Goal: Transaction & Acquisition: Book appointment/travel/reservation

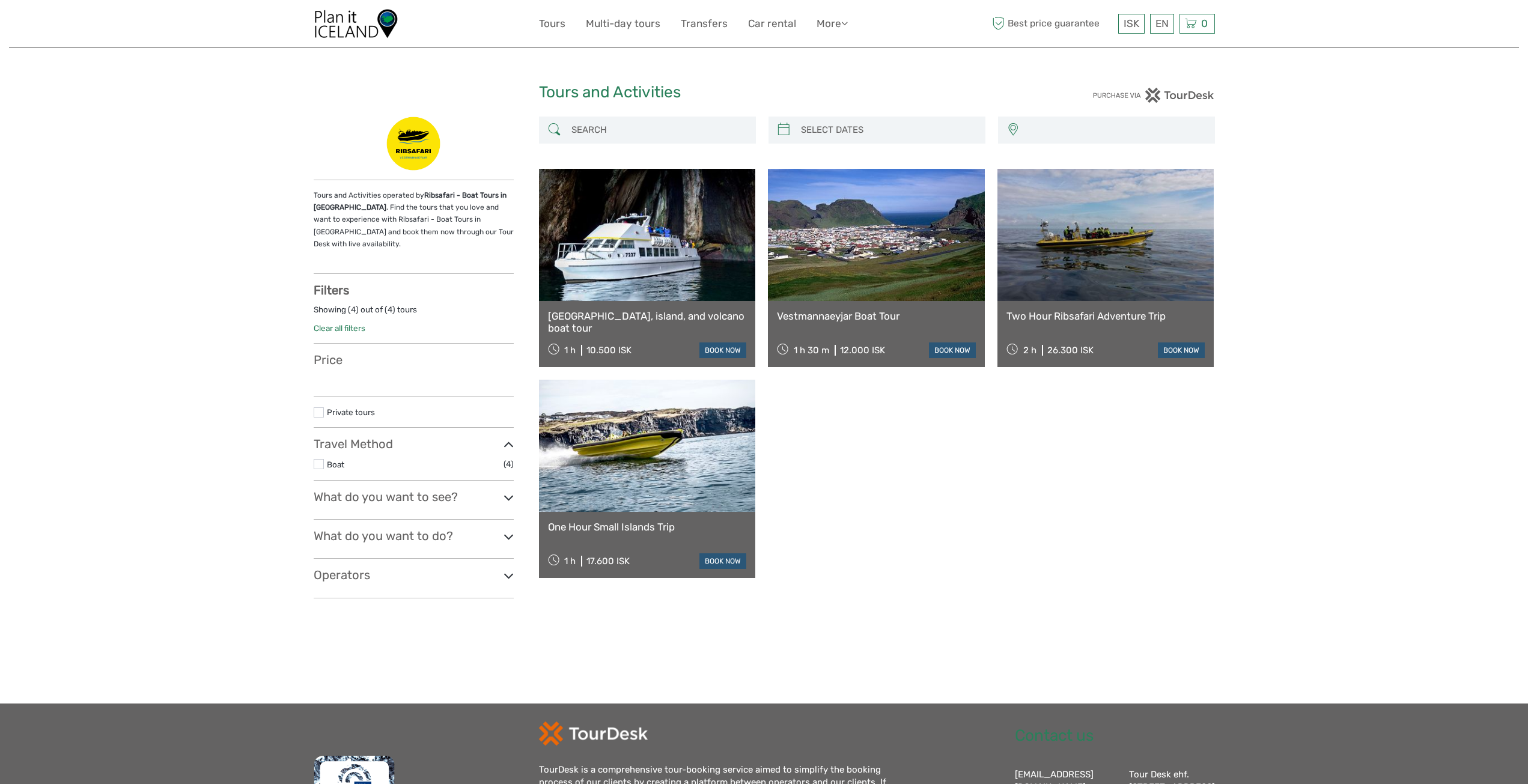
select select
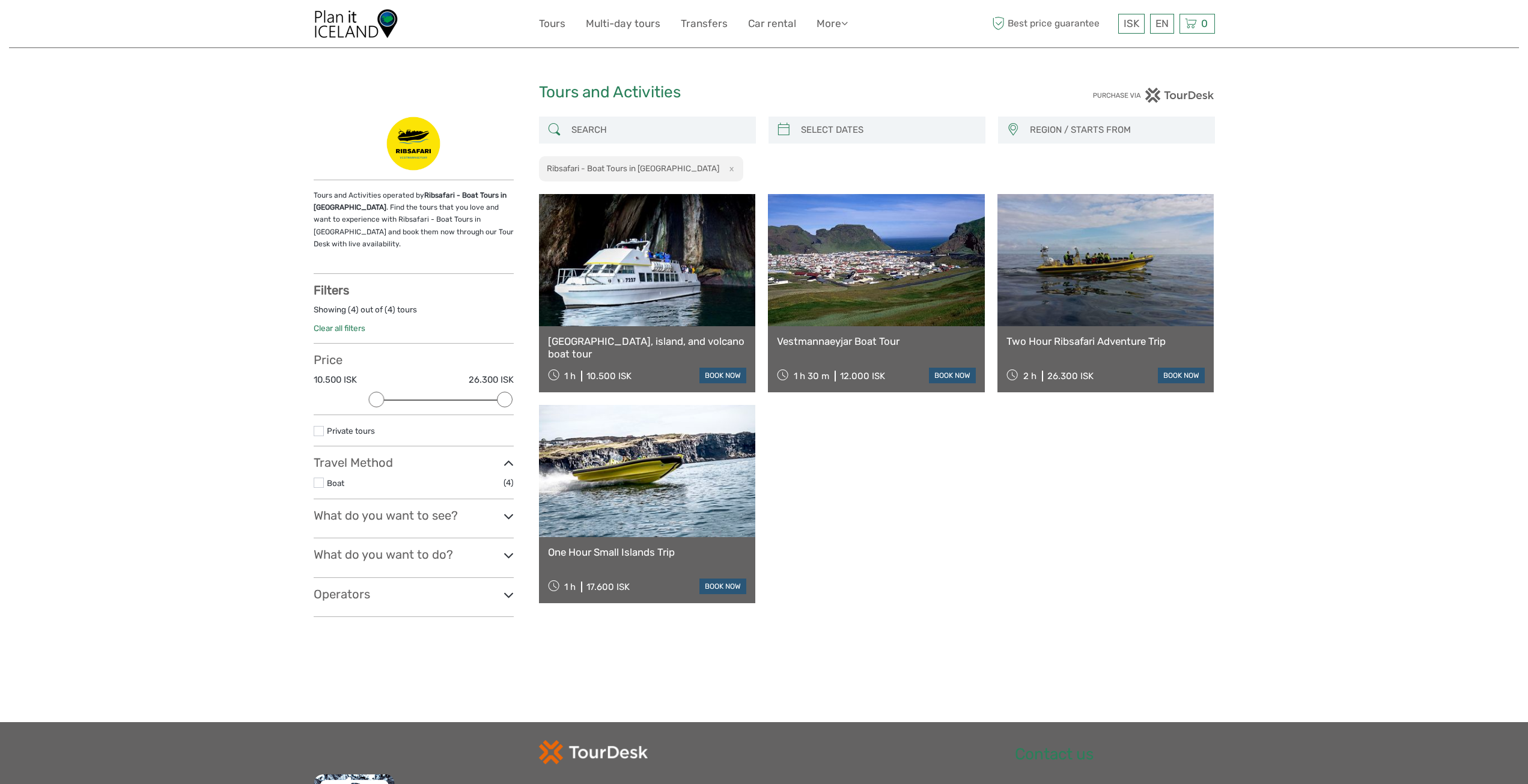
click at [1032, 344] on link "Two Hour Ribsafari Adventure Trip" at bounding box center [1105, 341] width 199 height 12
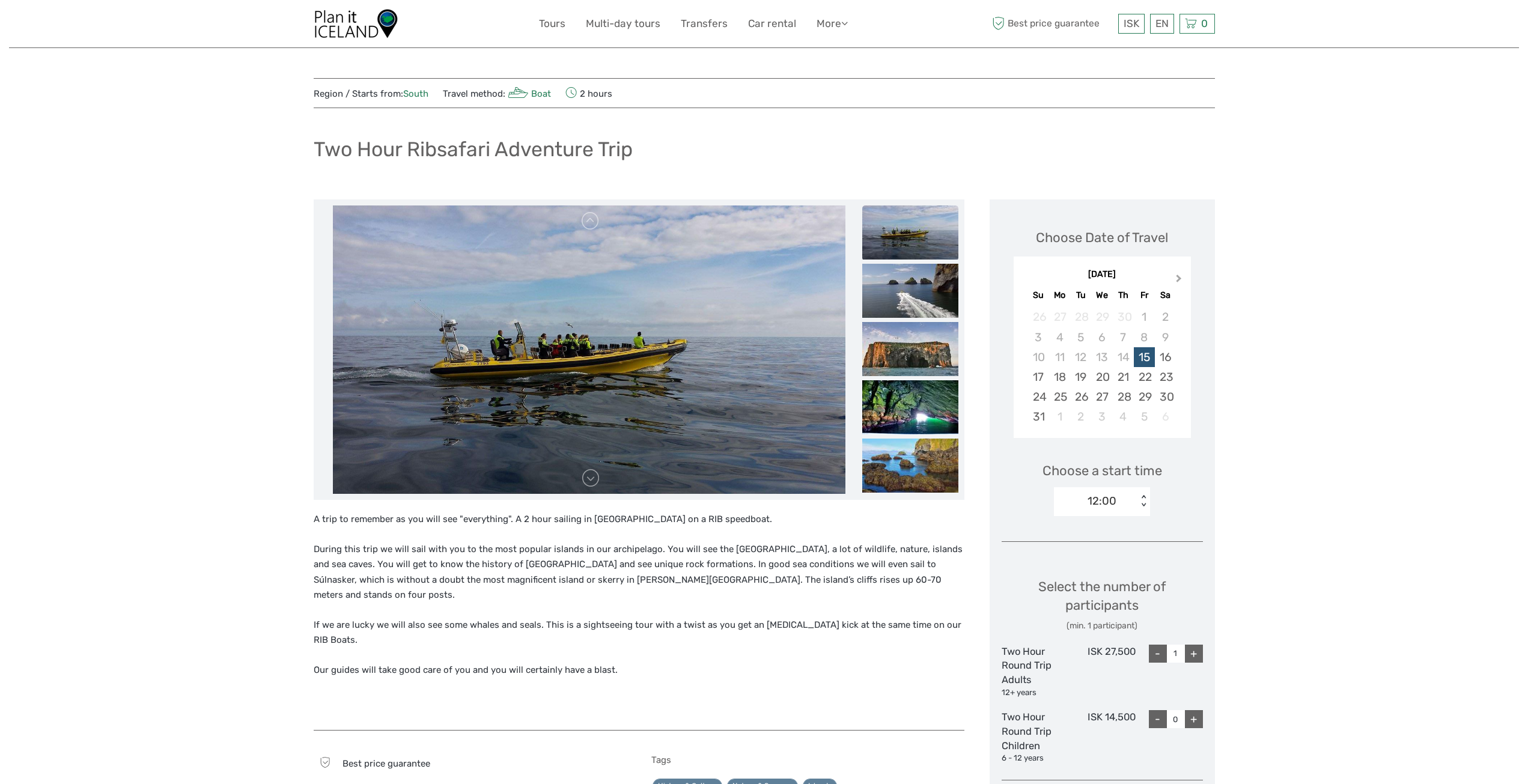
click at [1182, 281] on button "Next Month" at bounding box center [1180, 281] width 19 height 19
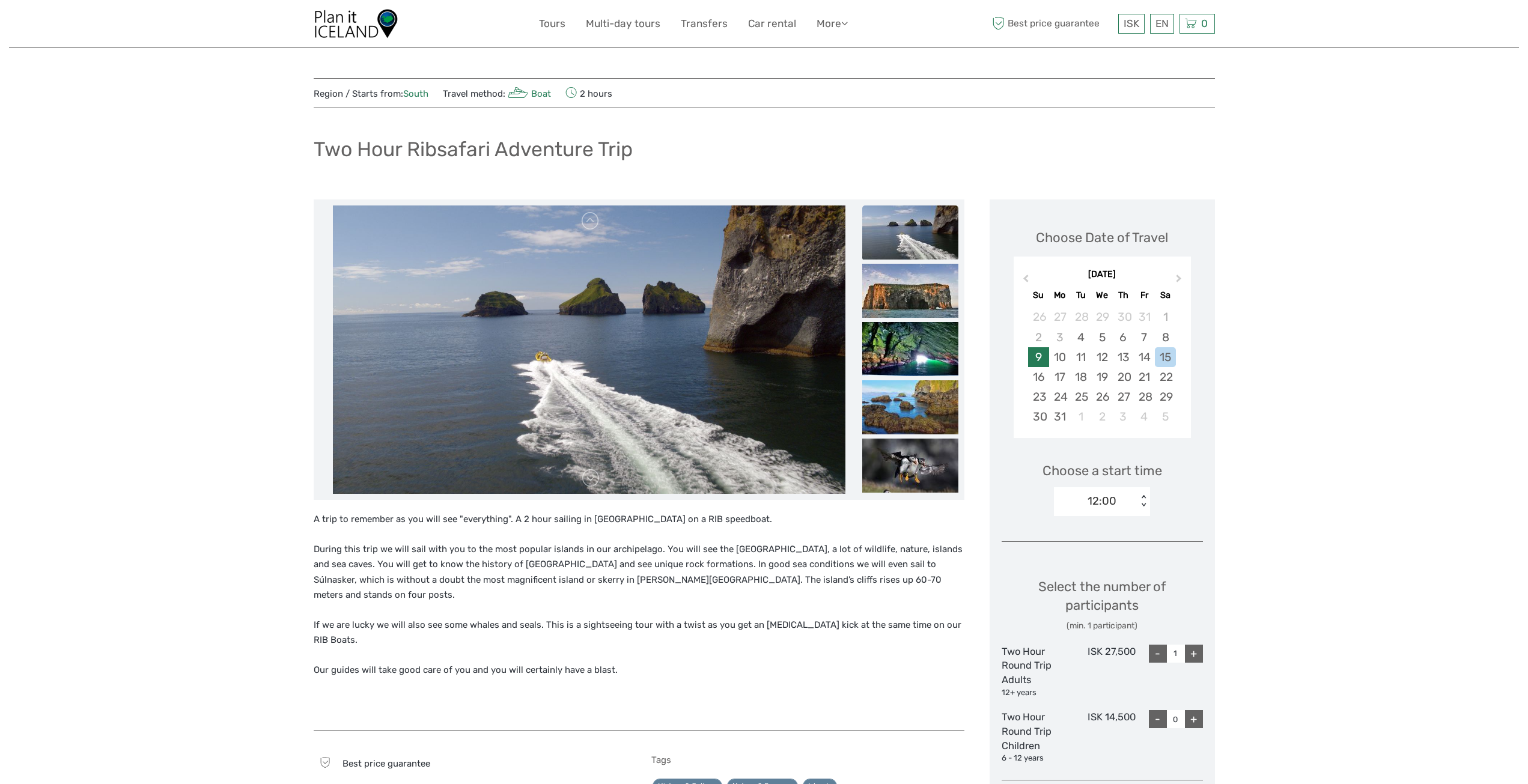
click at [1039, 359] on div "9" at bounding box center [1038, 357] width 21 height 20
click at [1133, 494] on div "16:00" at bounding box center [1102, 501] width 85 height 28
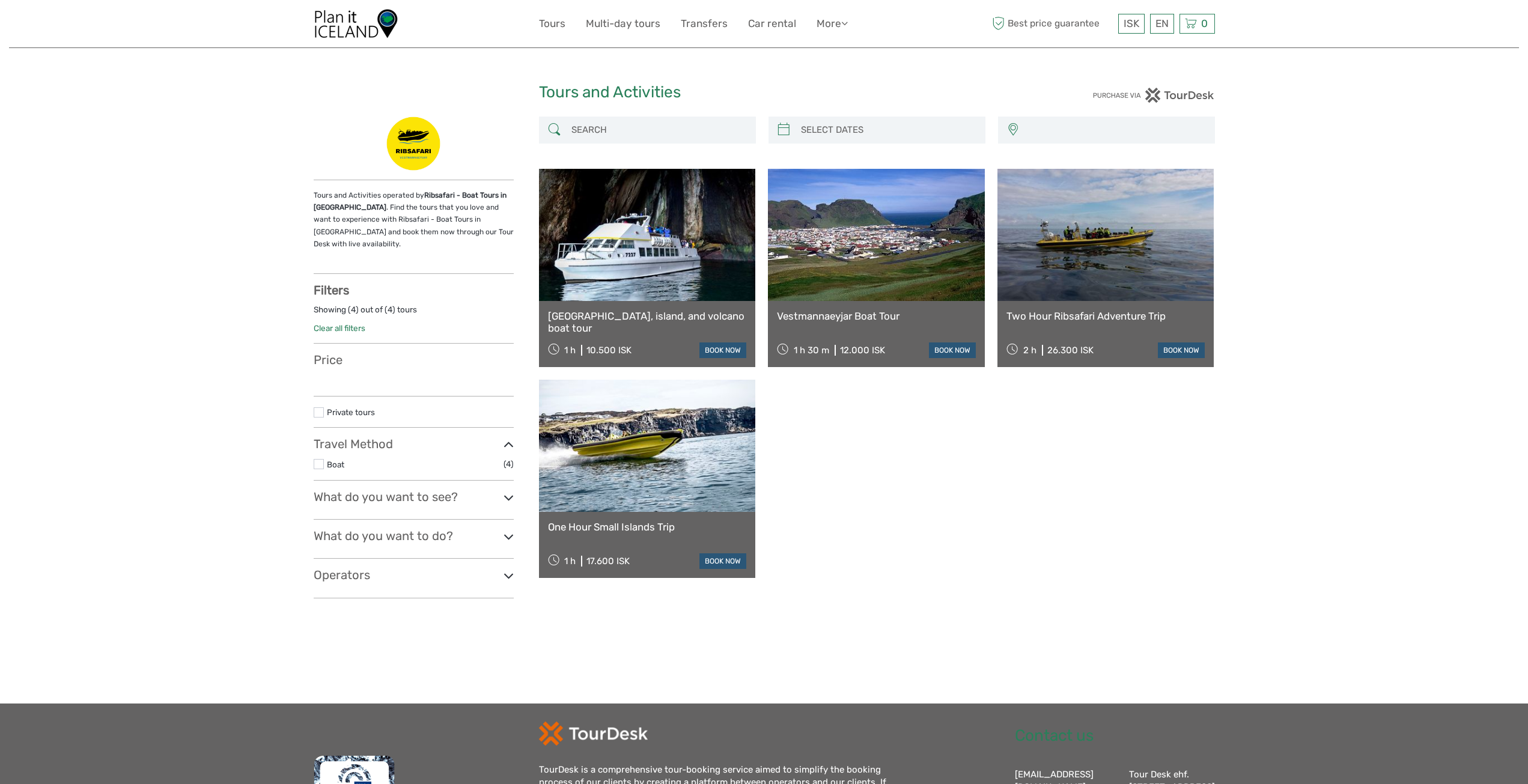
select select
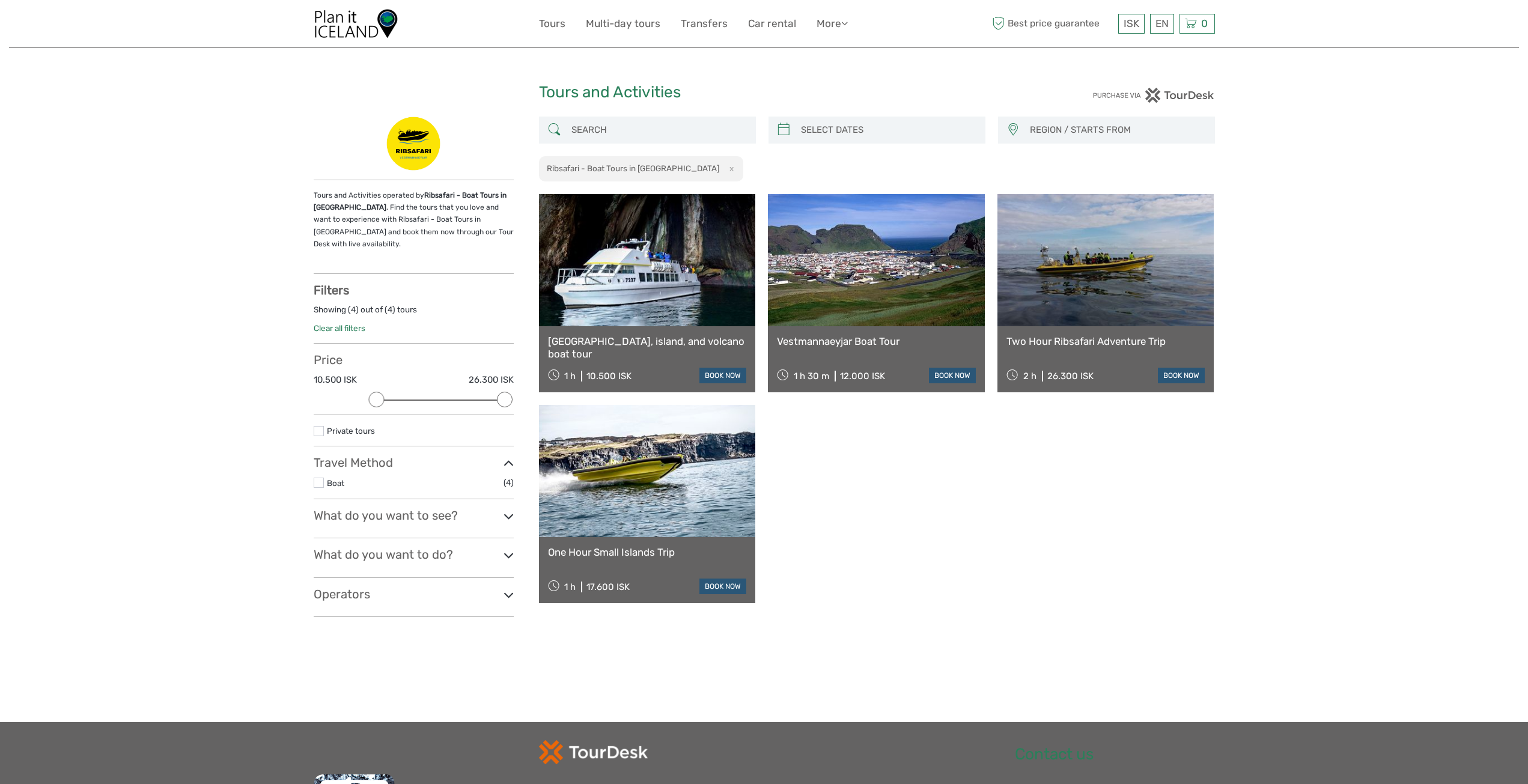
click at [594, 546] on link "One Hour Small Islands Trip" at bounding box center [647, 552] width 199 height 12
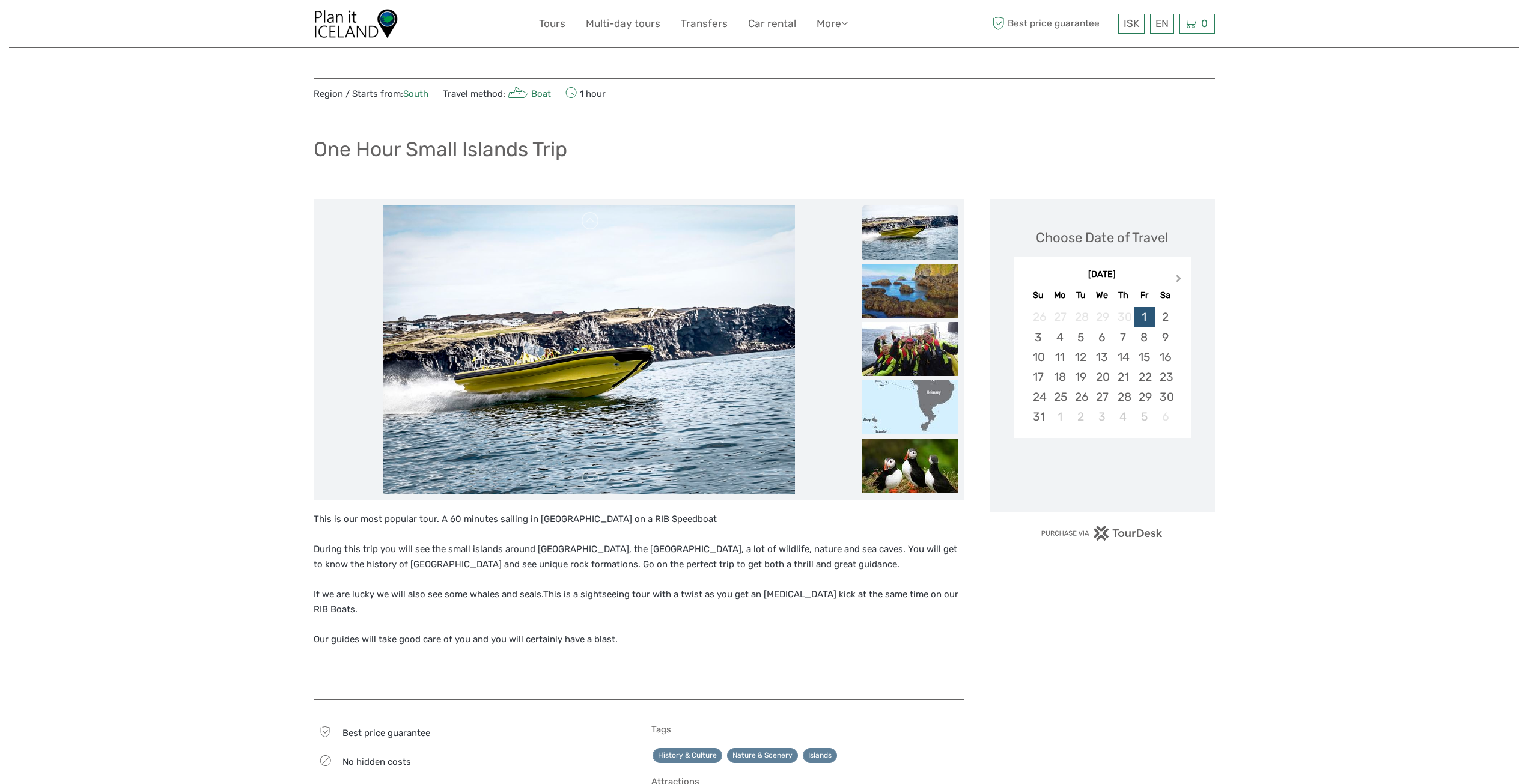
click at [1179, 276] on span "Next Month" at bounding box center [1179, 280] width 0 height 17
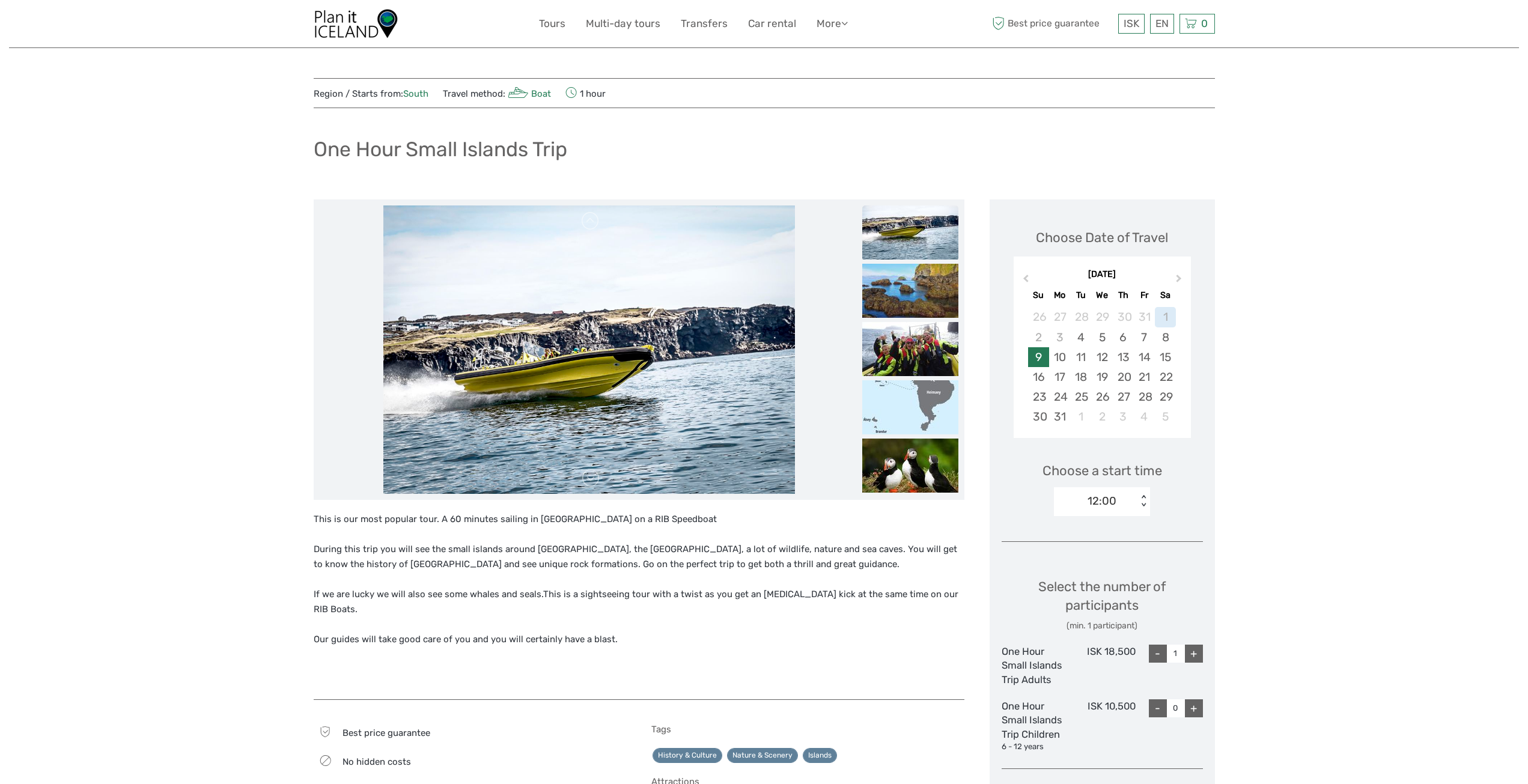
click at [1043, 358] on div "9" at bounding box center [1038, 357] width 21 height 20
click at [1127, 499] on div "12:00" at bounding box center [1096, 501] width 84 height 18
click at [346, 37] on img at bounding box center [355, 24] width 85 height 30
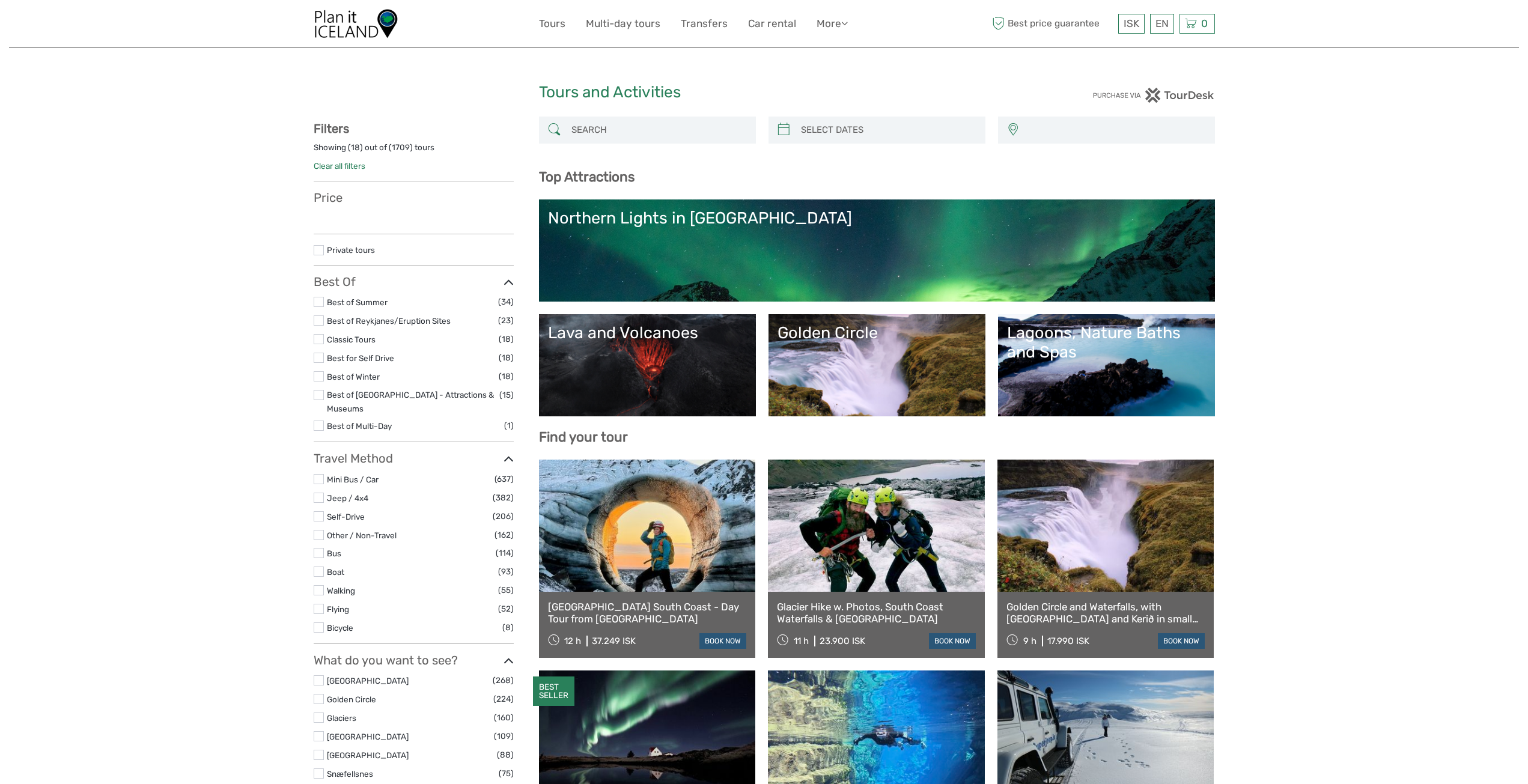
select select
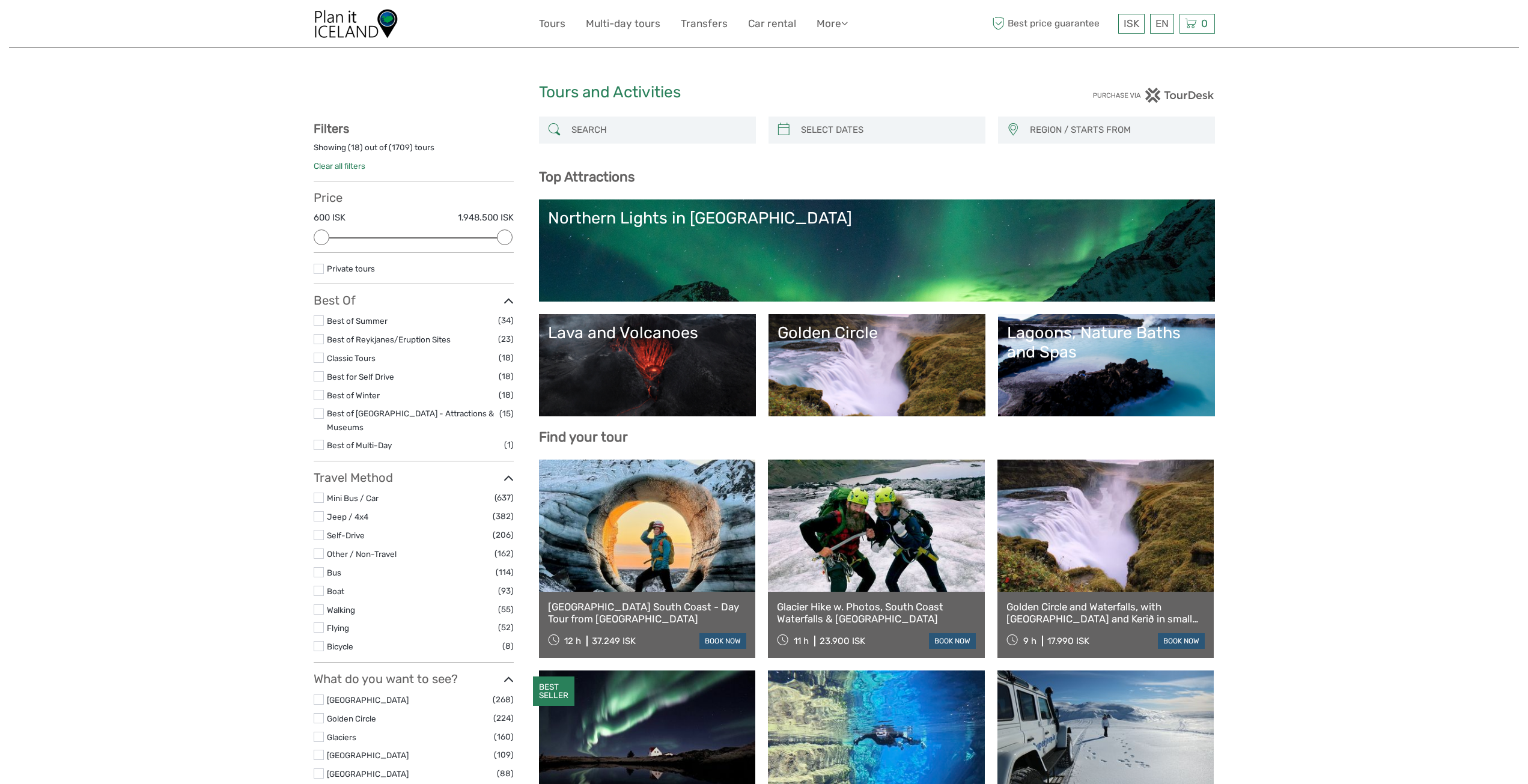
click at [611, 130] on input "search" at bounding box center [658, 130] width 183 height 21
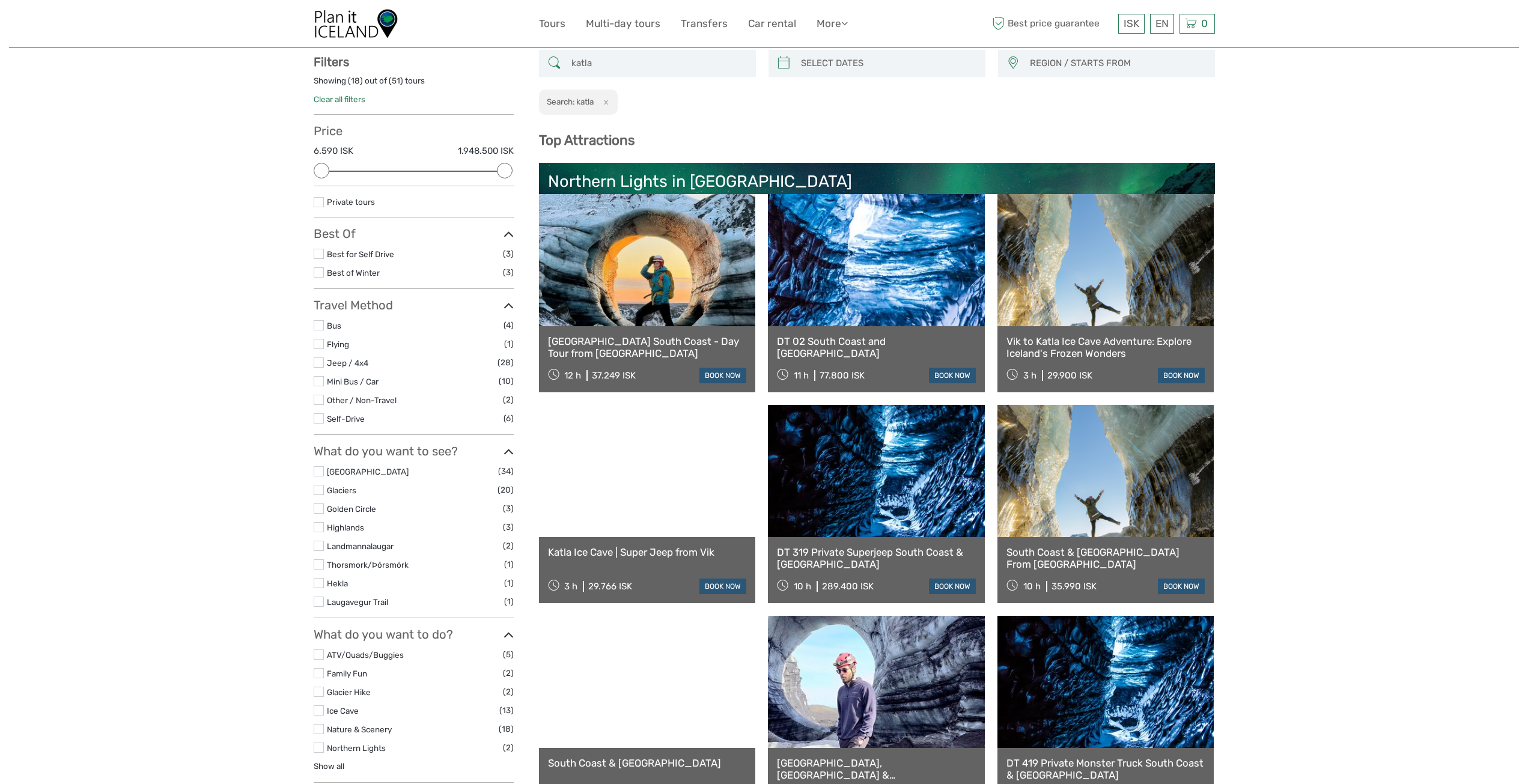
scroll to position [68, 0]
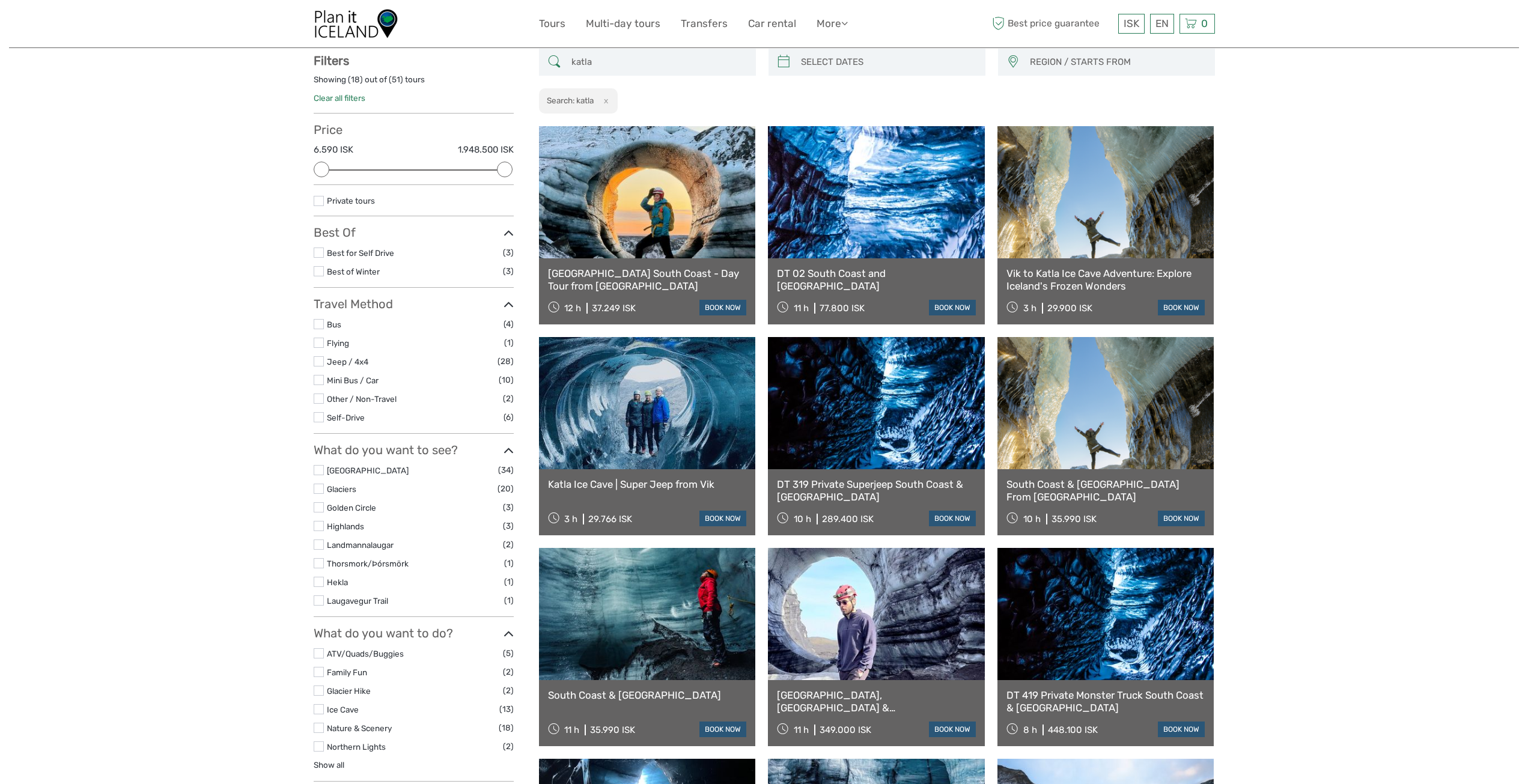
type input "katla"
click at [848, 64] on input "search" at bounding box center [888, 62] width 183 height 21
type input "04/10/2025"
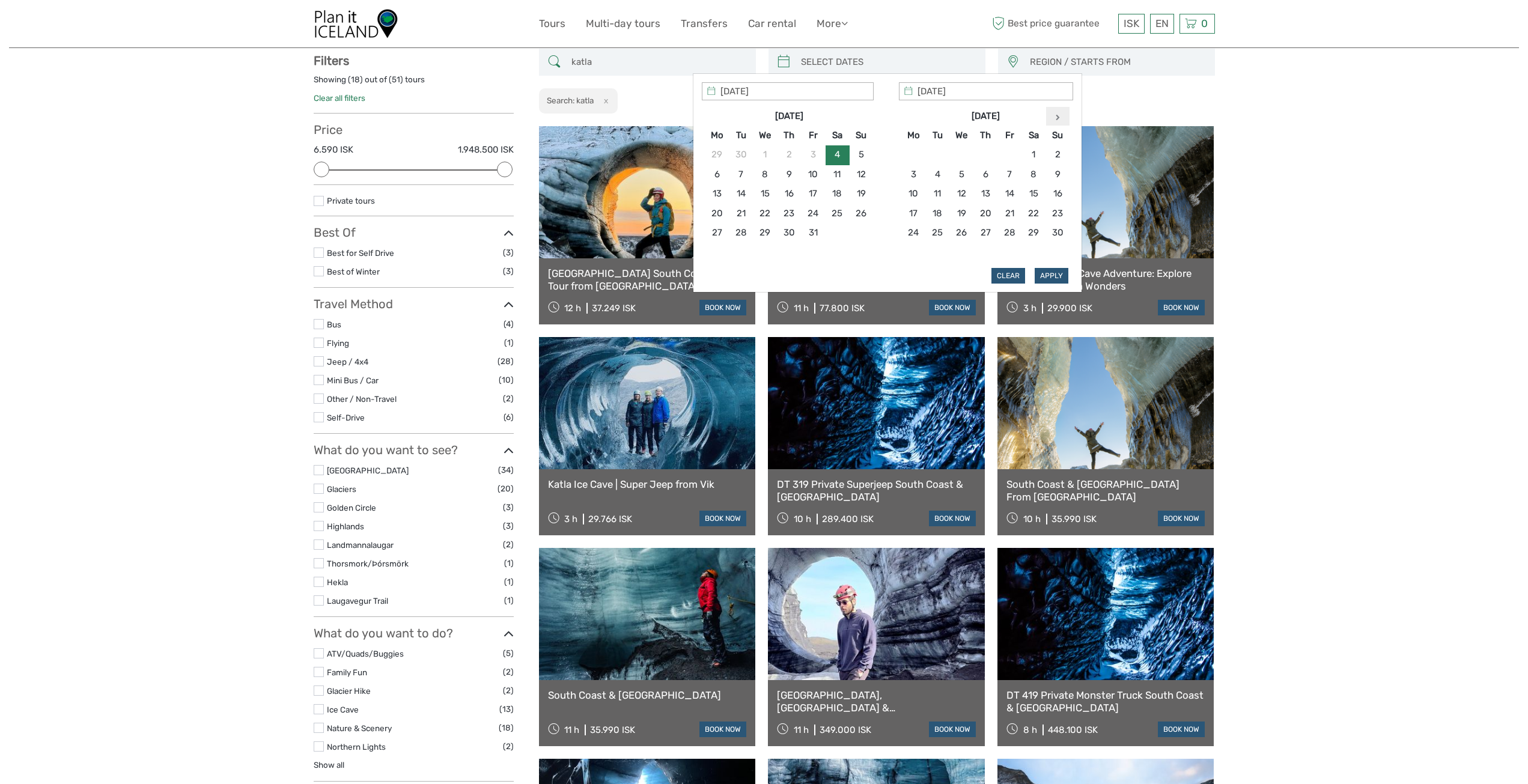
click at [1054, 121] on th at bounding box center [1058, 116] width 24 height 19
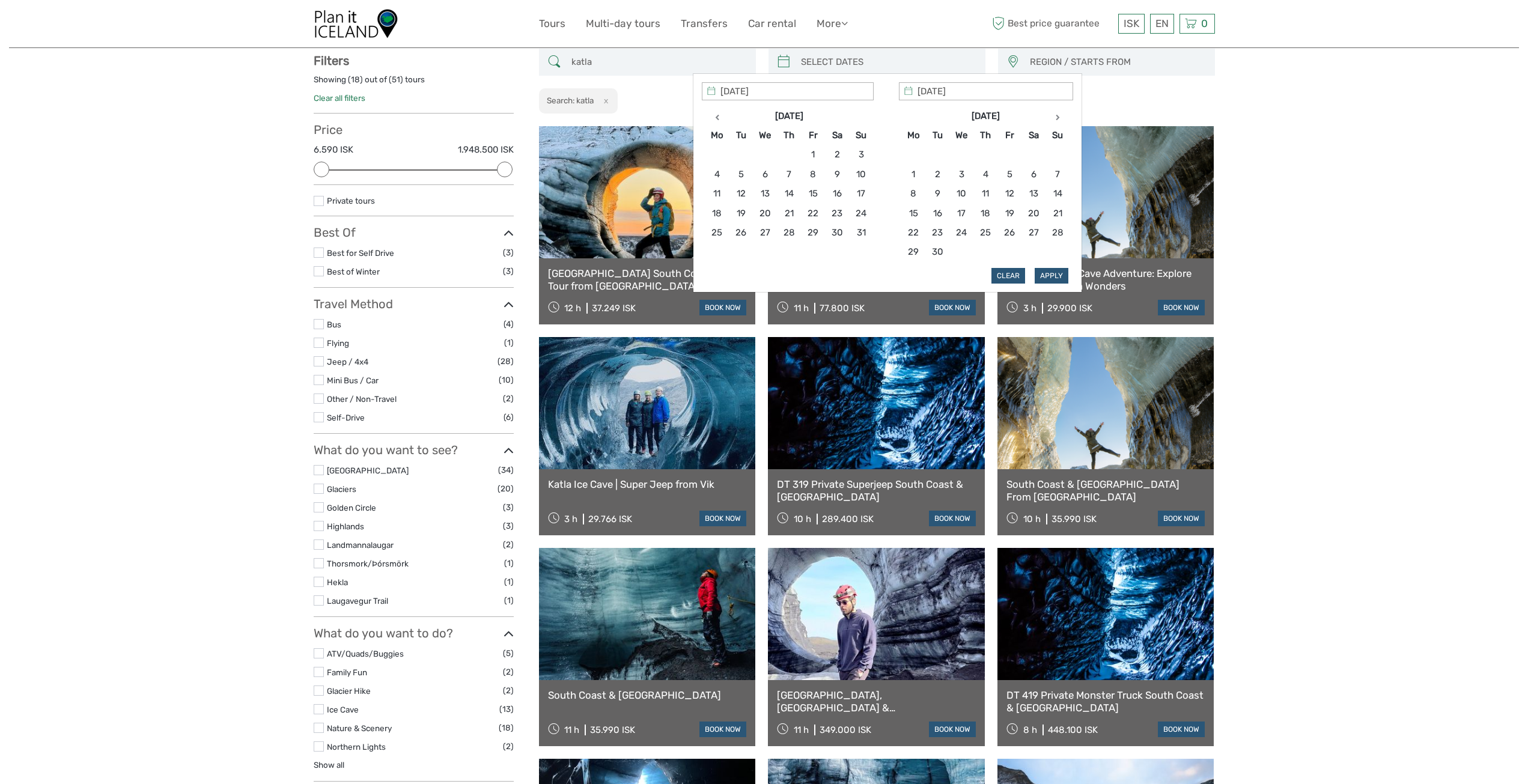
click at [1054, 121] on th at bounding box center [1058, 116] width 24 height 19
type input "11/08/2026"
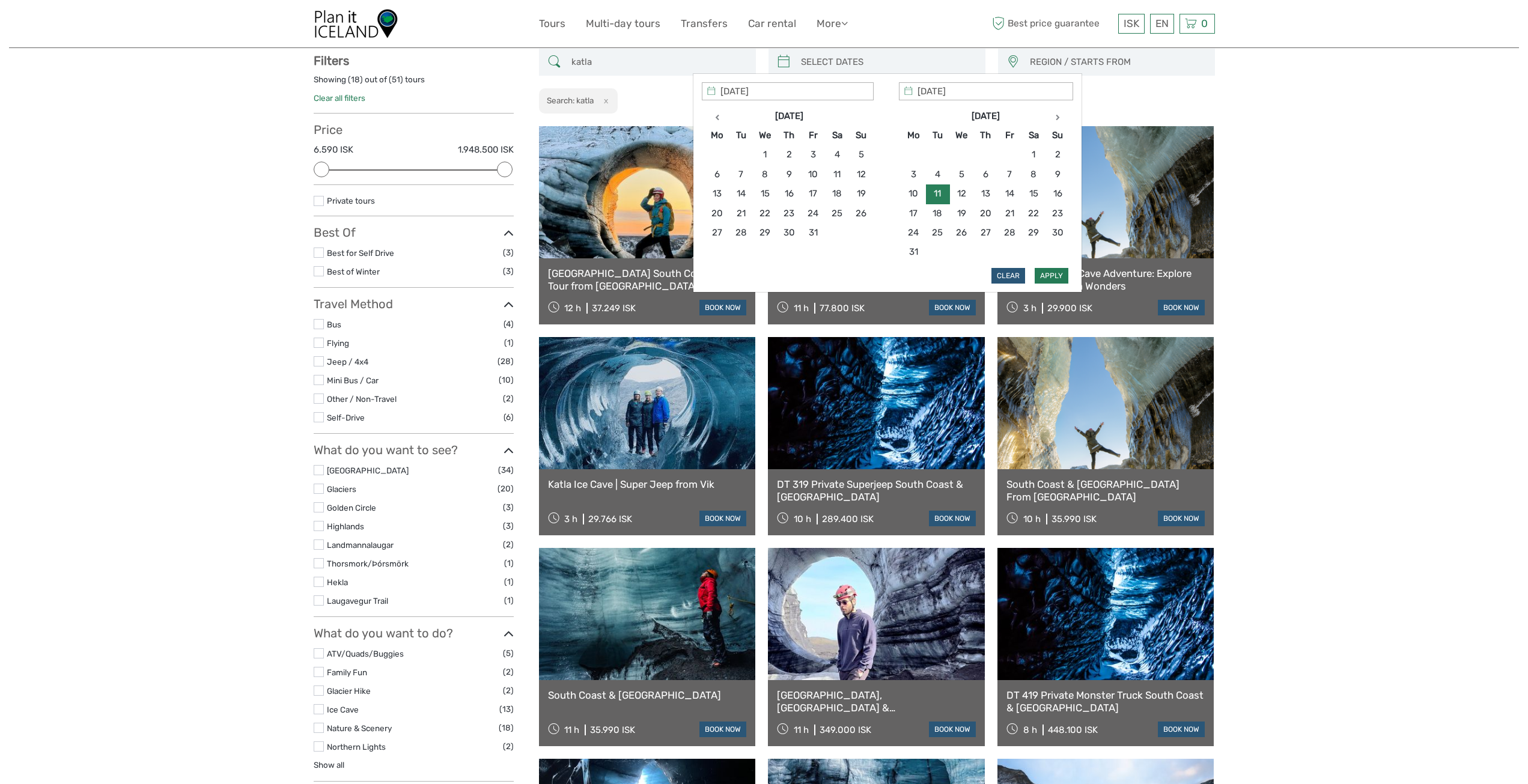
click at [1050, 278] on button "Apply" at bounding box center [1051, 276] width 34 height 16
type input "11/08/2026 - 11/08/2026"
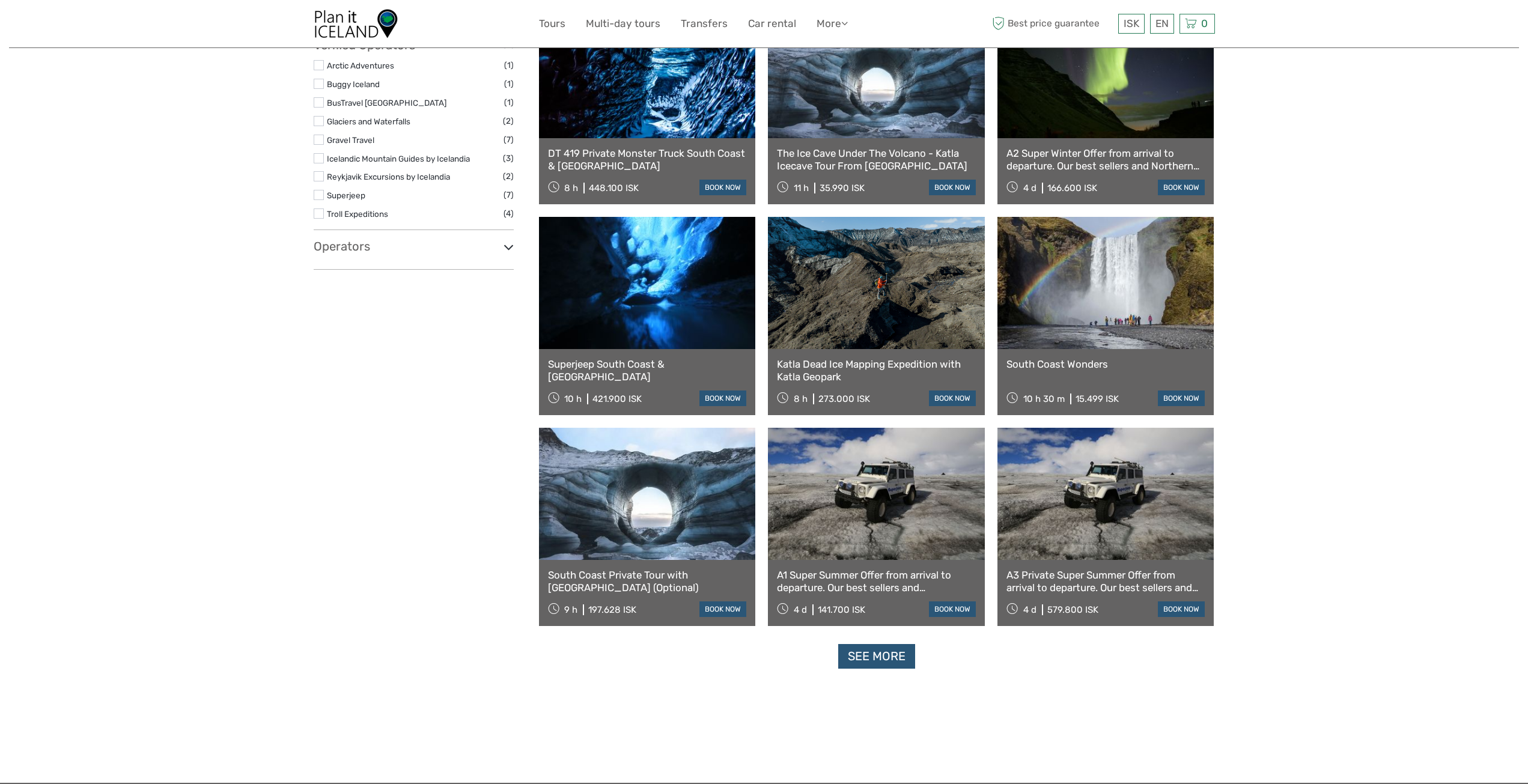
scroll to position [848, 0]
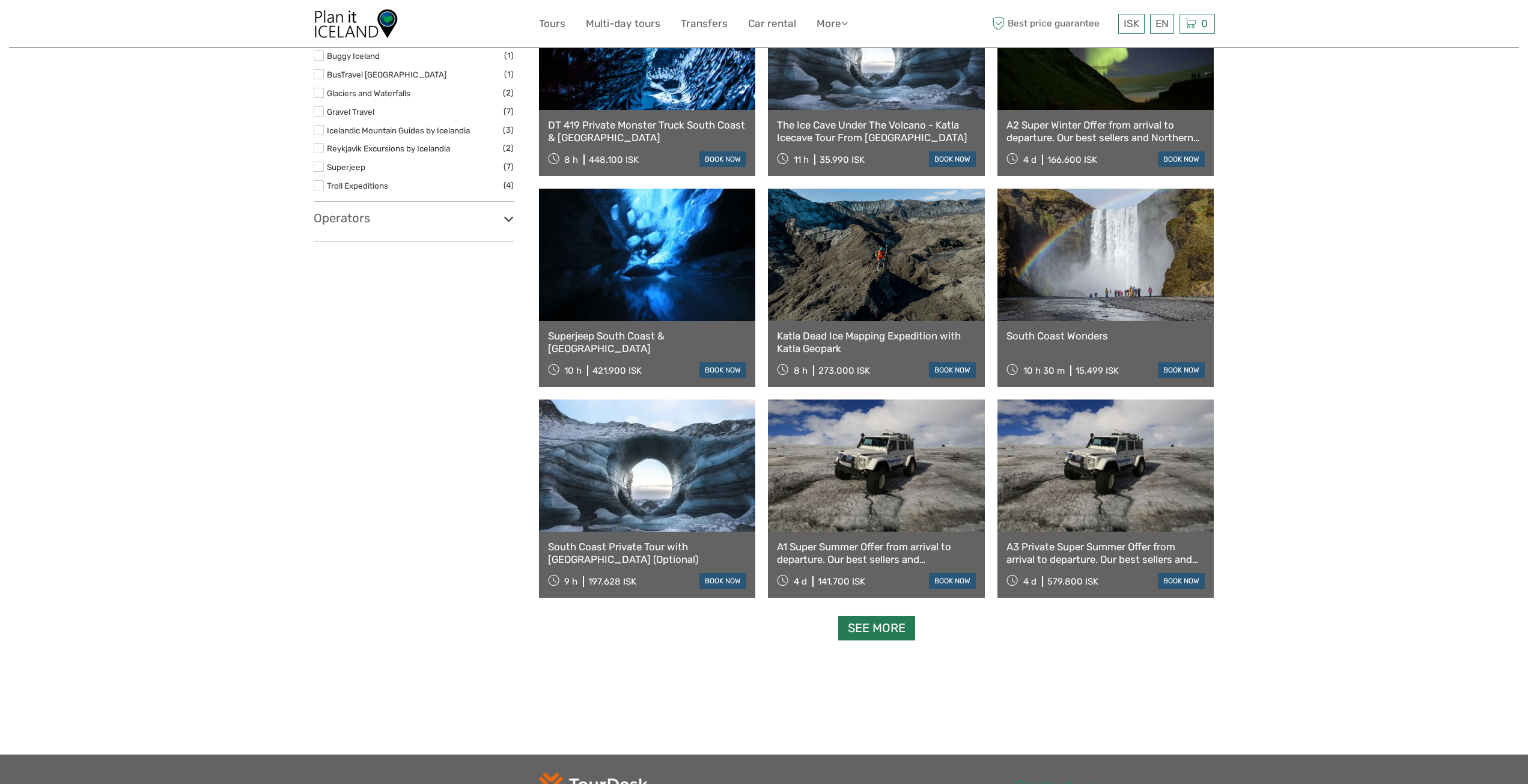
click at [875, 629] on link "See more" at bounding box center [876, 628] width 77 height 24
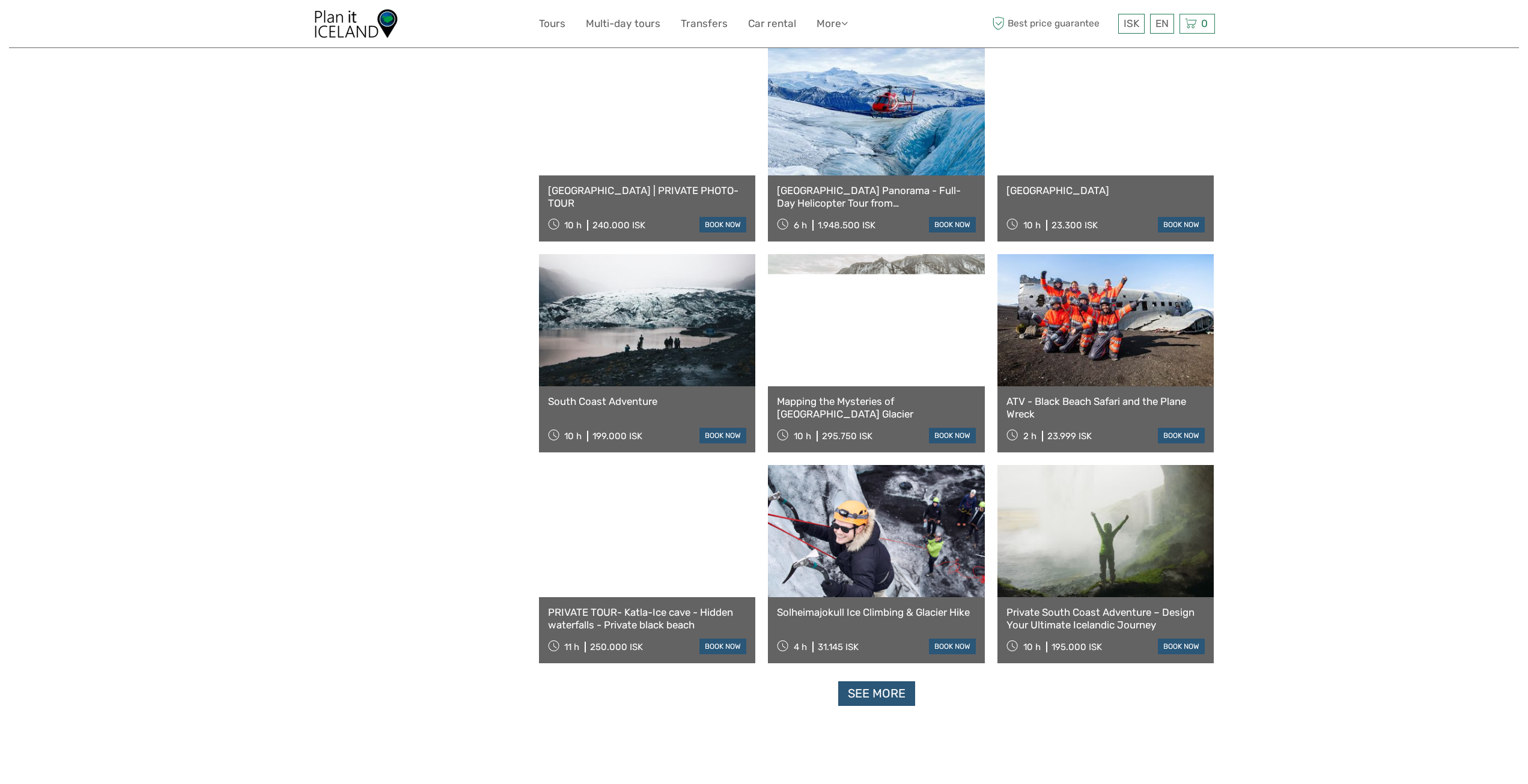
scroll to position [2231, 0]
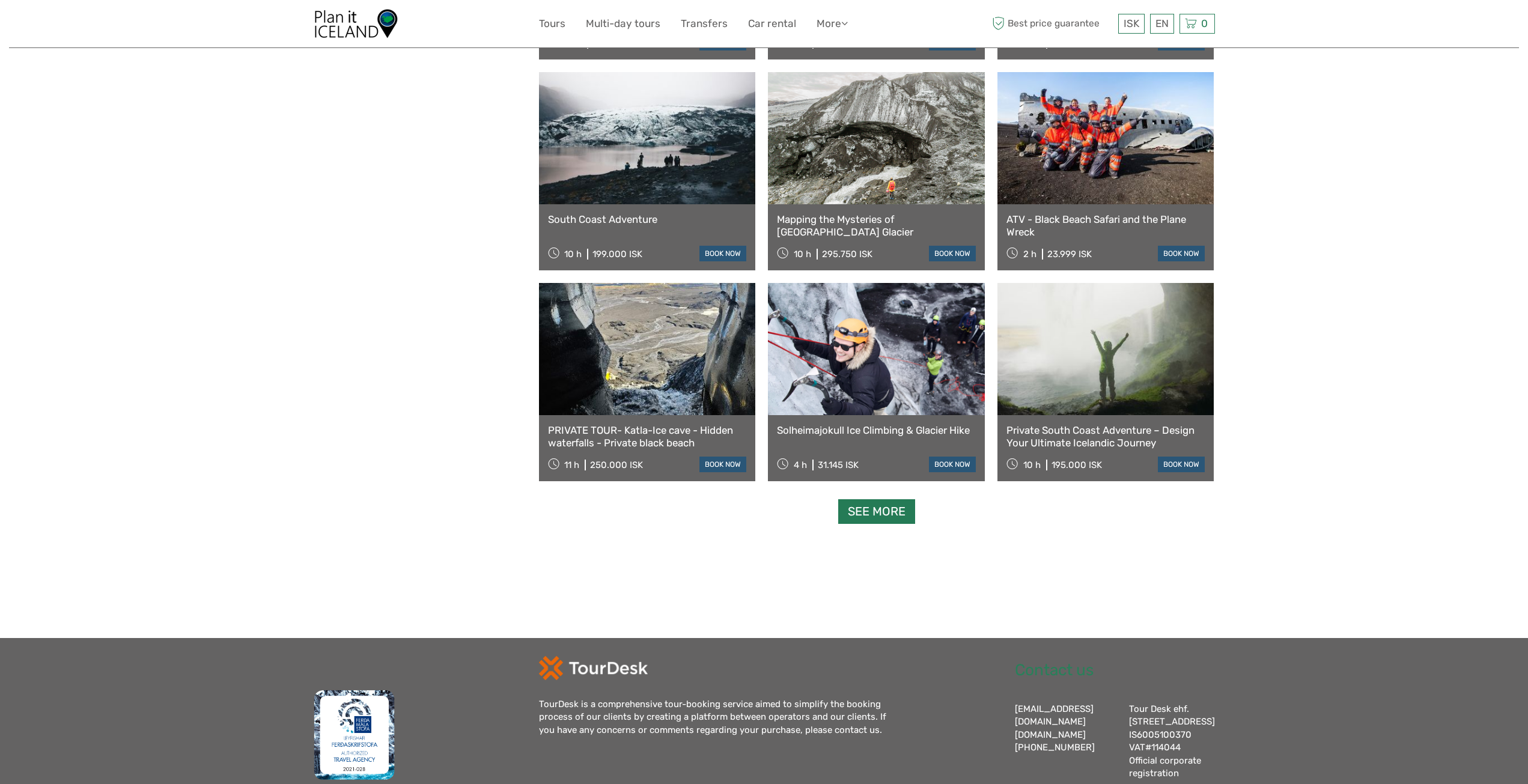
click at [892, 517] on link "See more" at bounding box center [876, 511] width 77 height 24
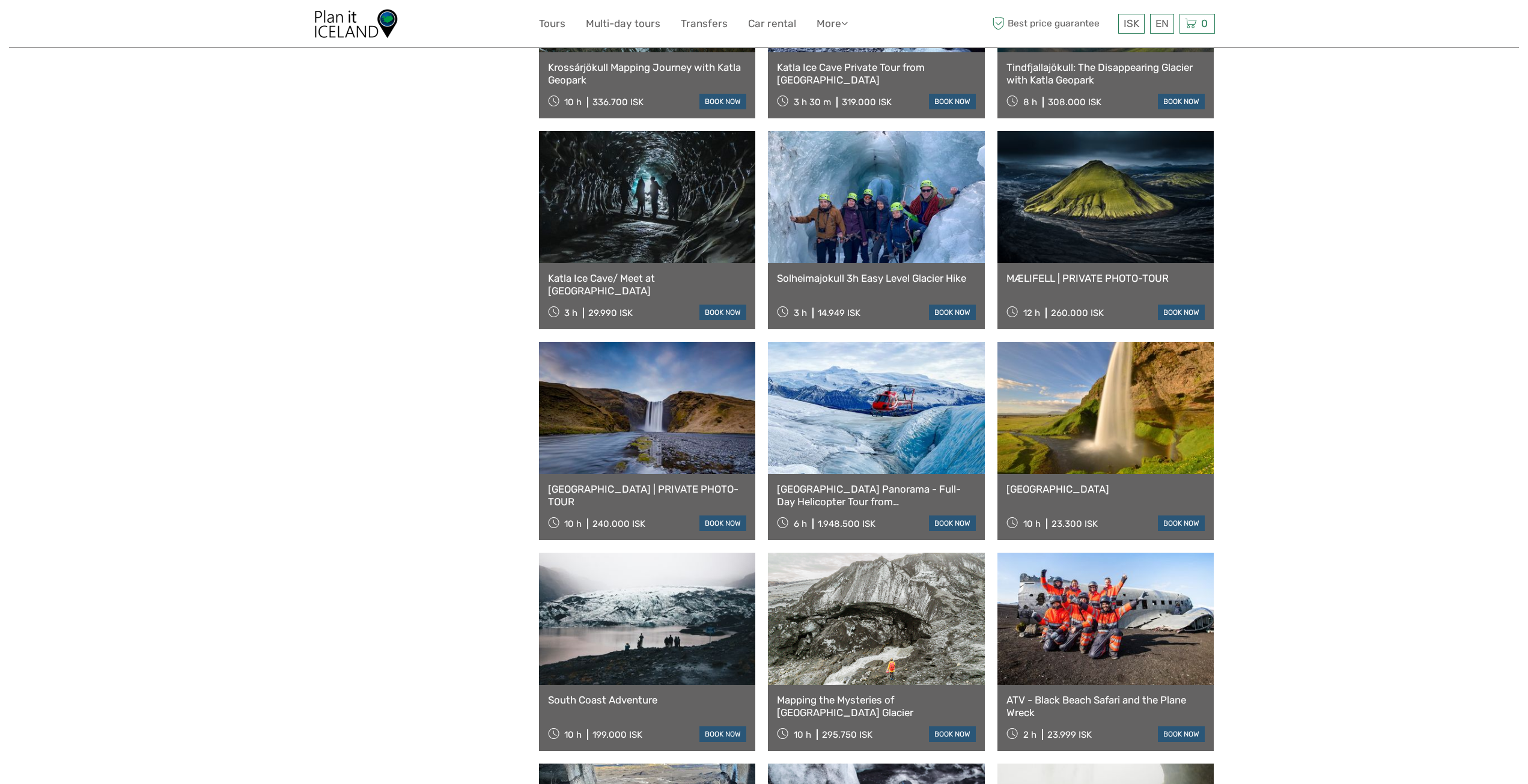
scroll to position [1450, 0]
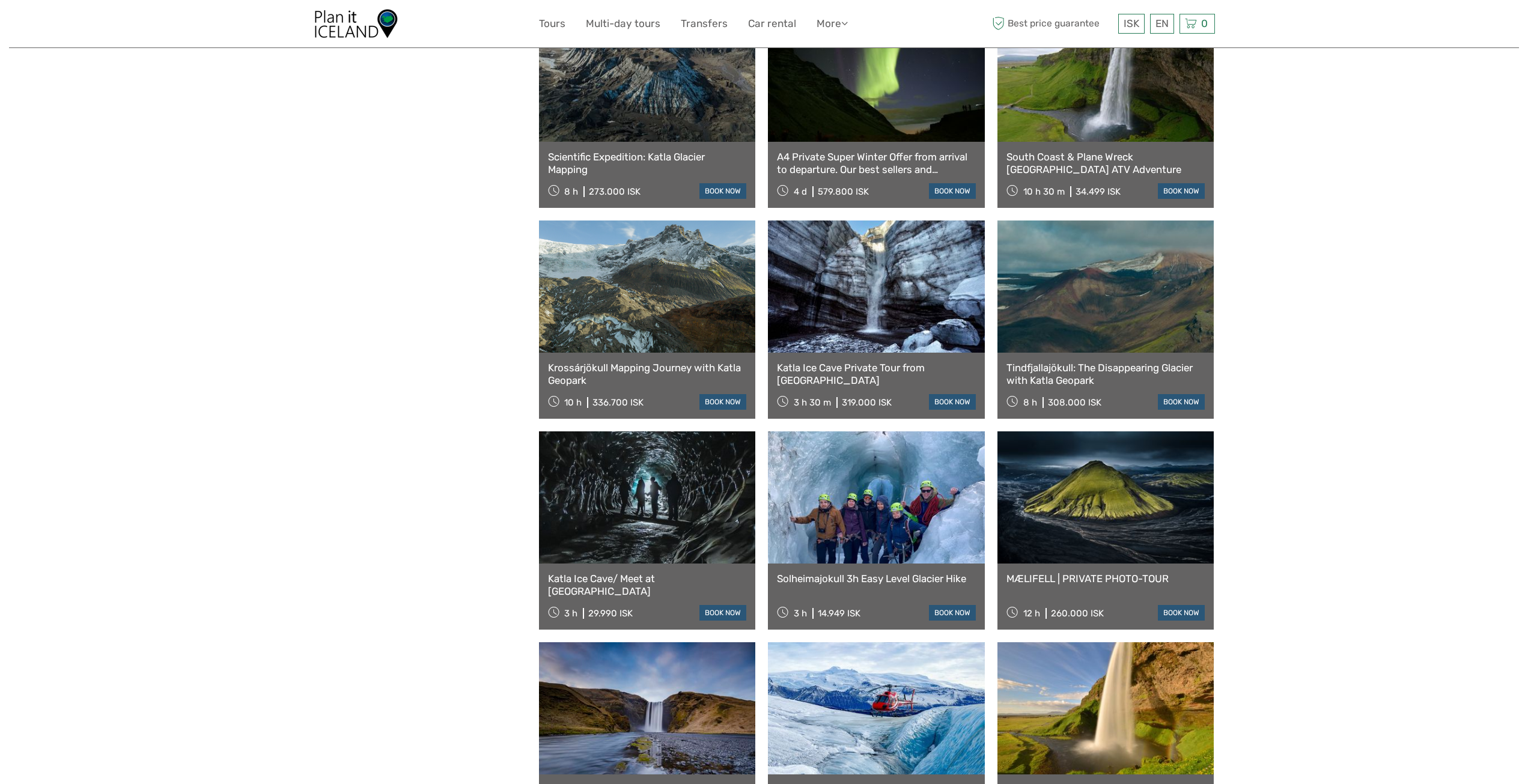
click at [640, 582] on link "Katla Ice Cave/ Meet at Vík" at bounding box center [647, 585] width 199 height 24
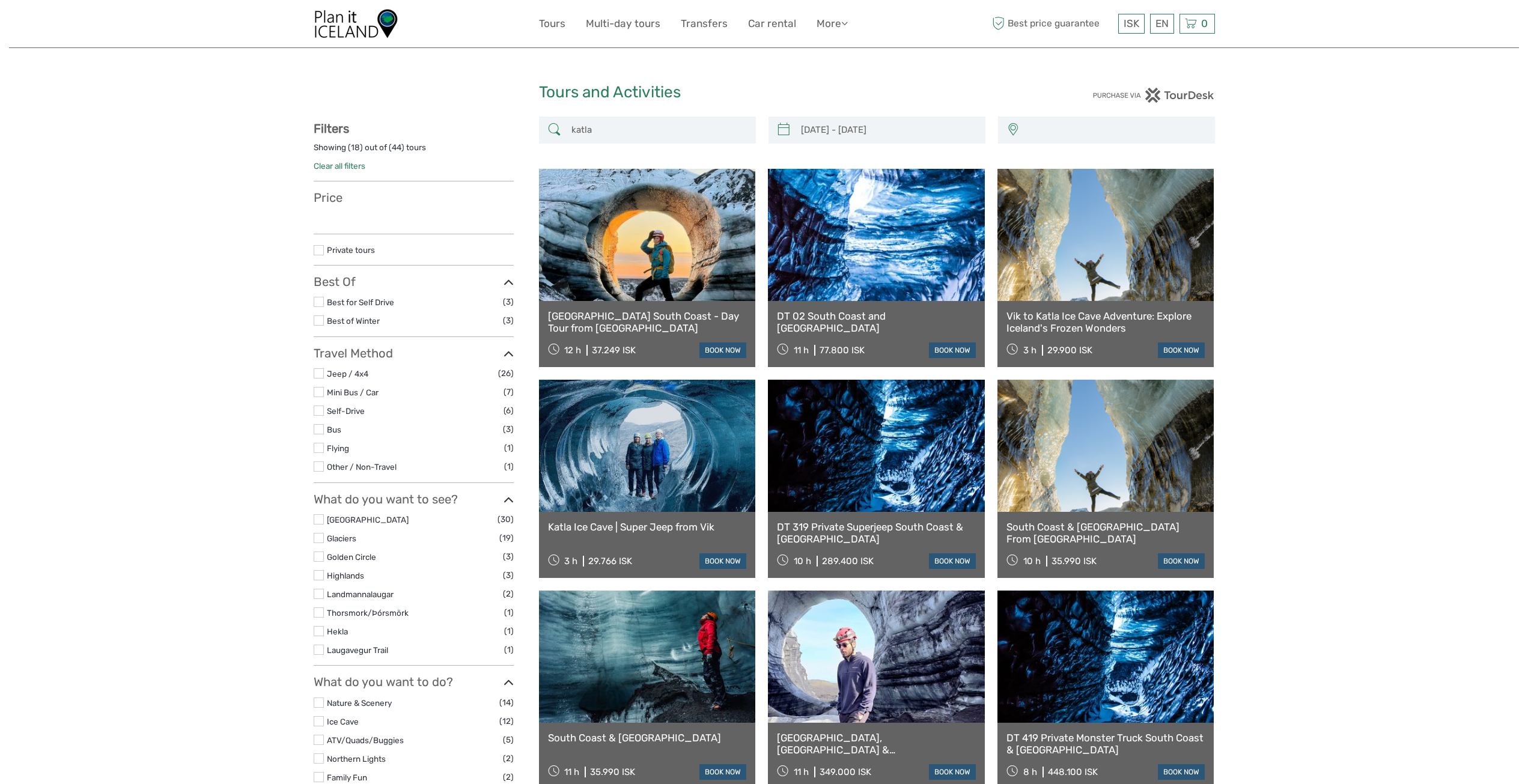
select select
type input "[DATE] - [DATE]"
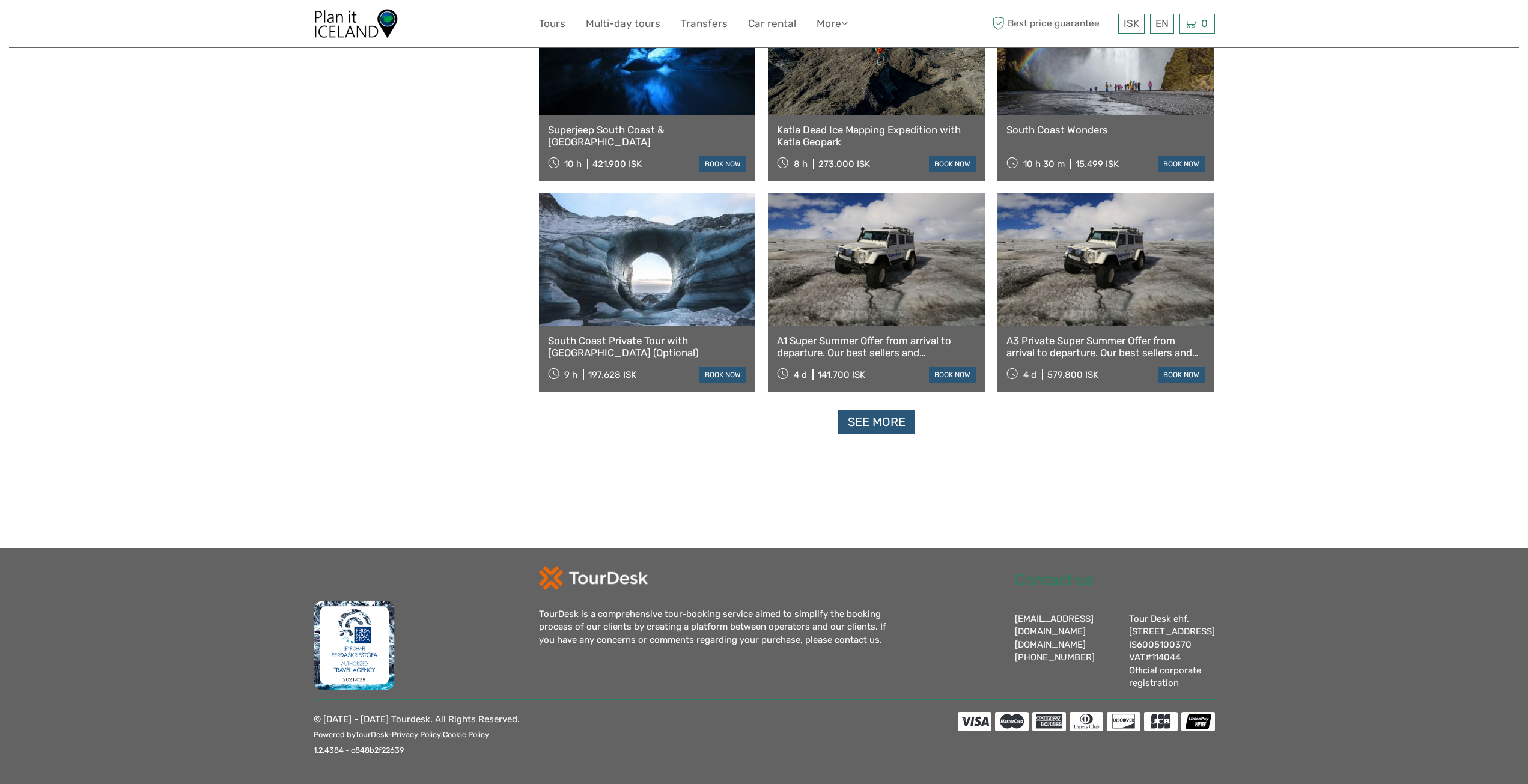
select select
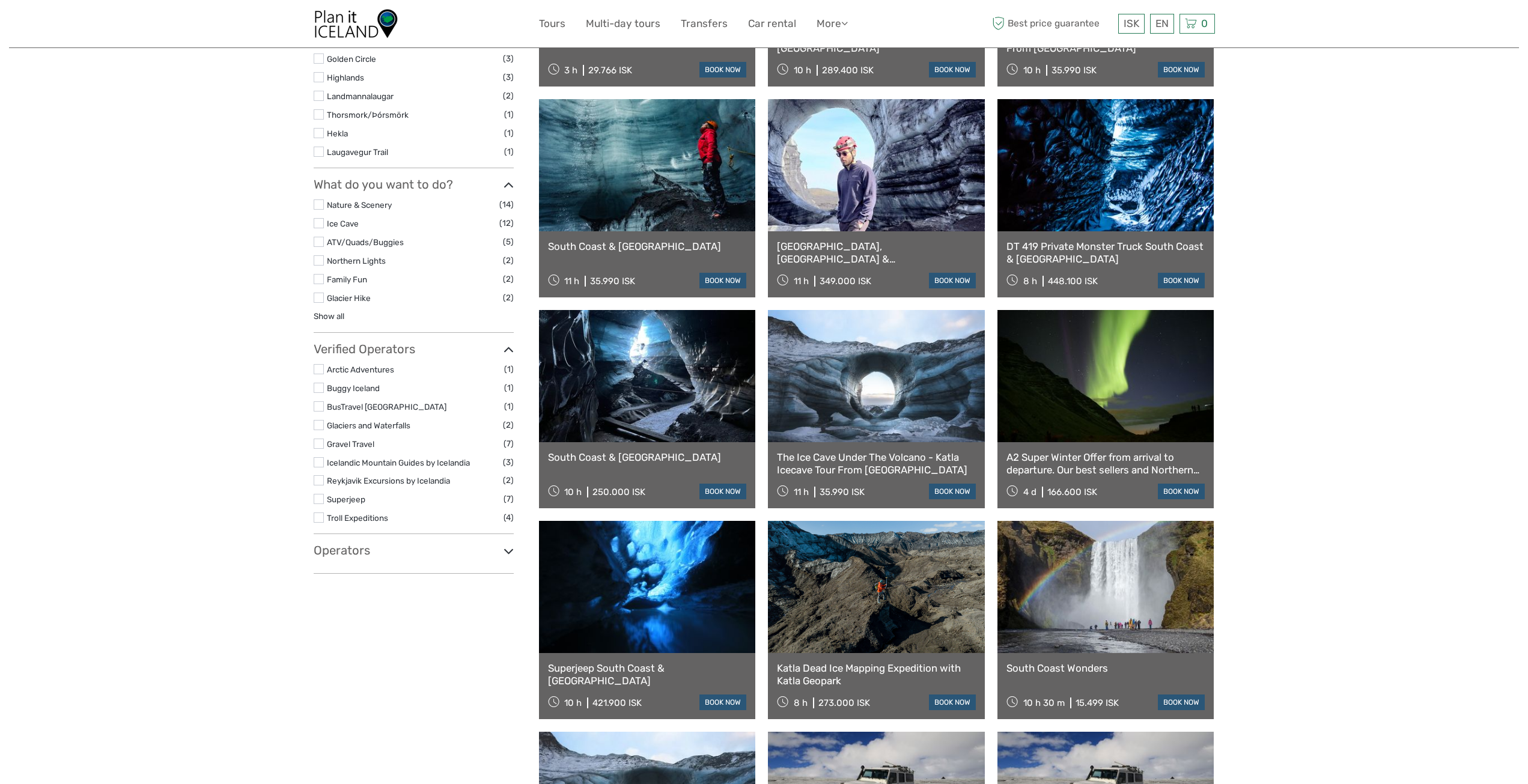
scroll to position [527, 0]
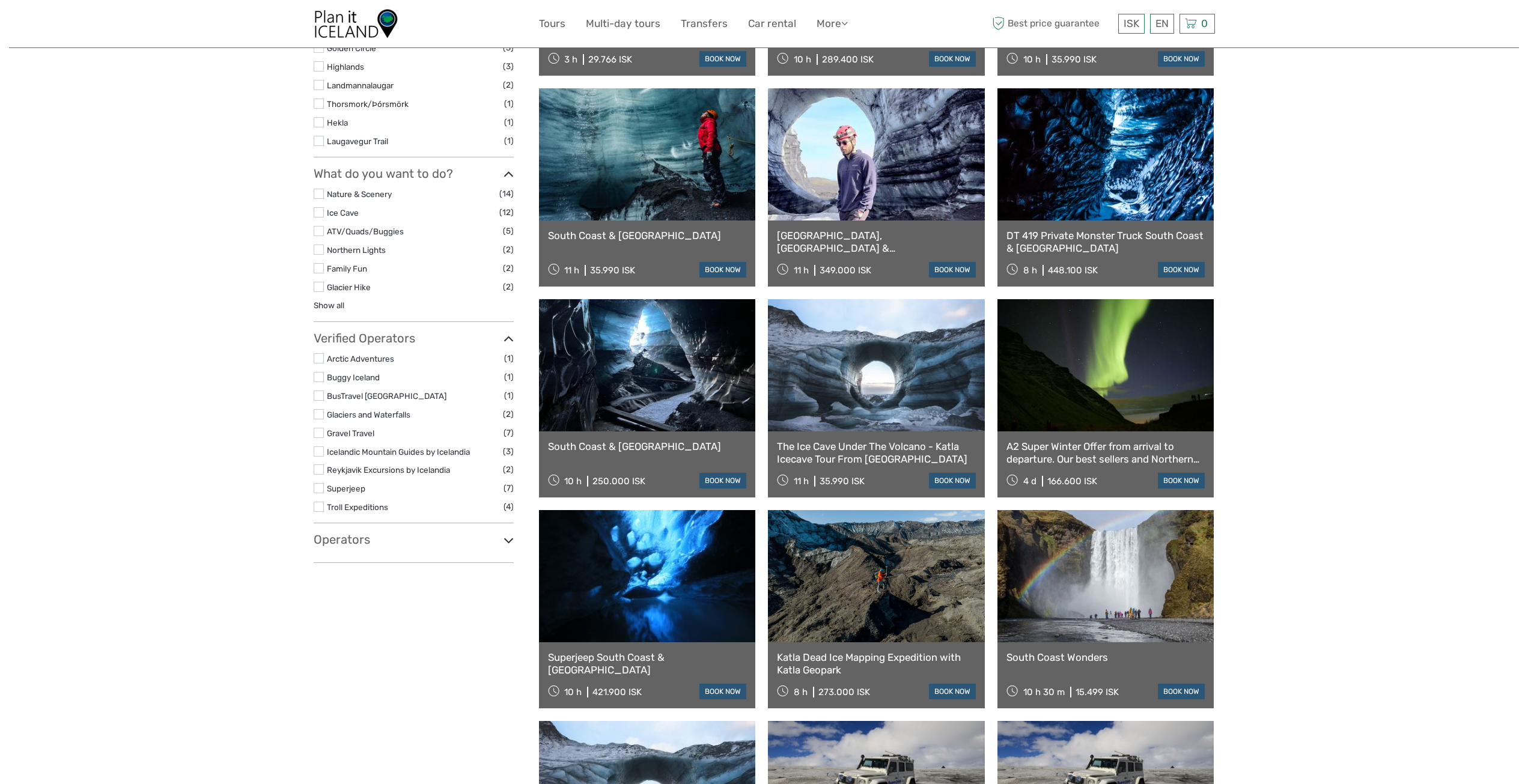
click at [510, 543] on icon at bounding box center [509, 540] width 10 height 17
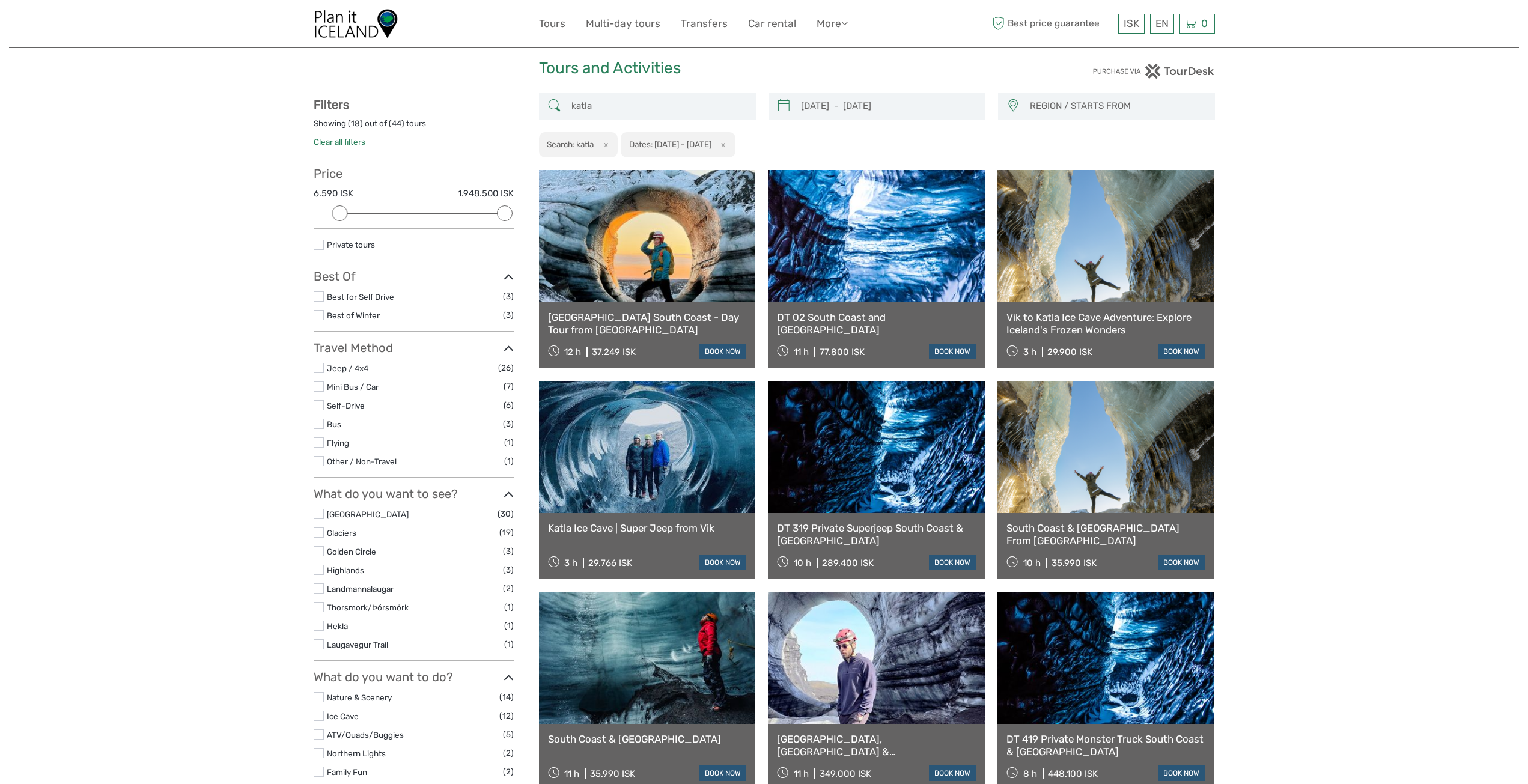
scroll to position [0, 0]
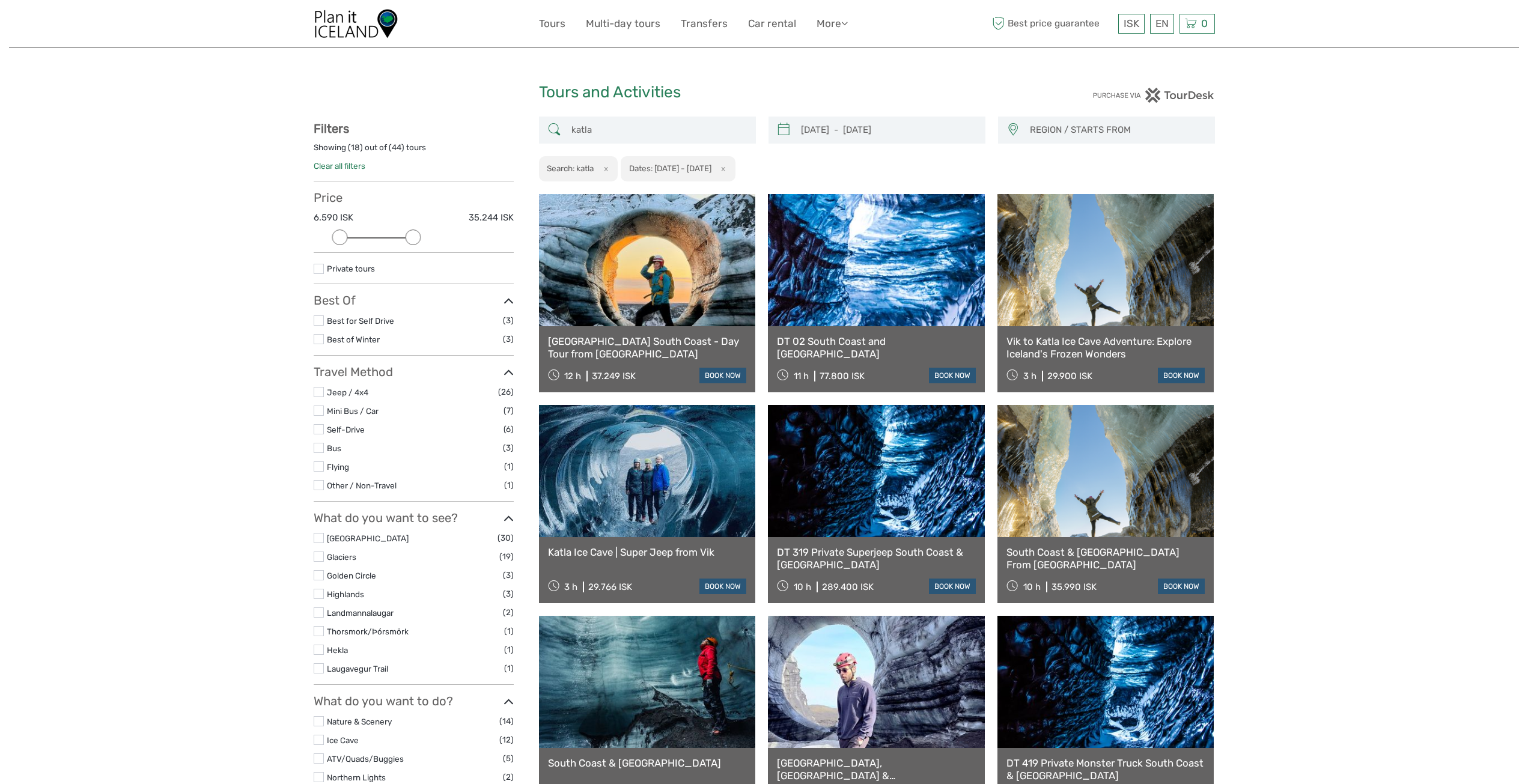
drag, startPoint x: 497, startPoint y: 238, endPoint x: 406, endPoint y: 238, distance: 91.0
click at [406, 238] on div at bounding box center [413, 237] width 16 height 16
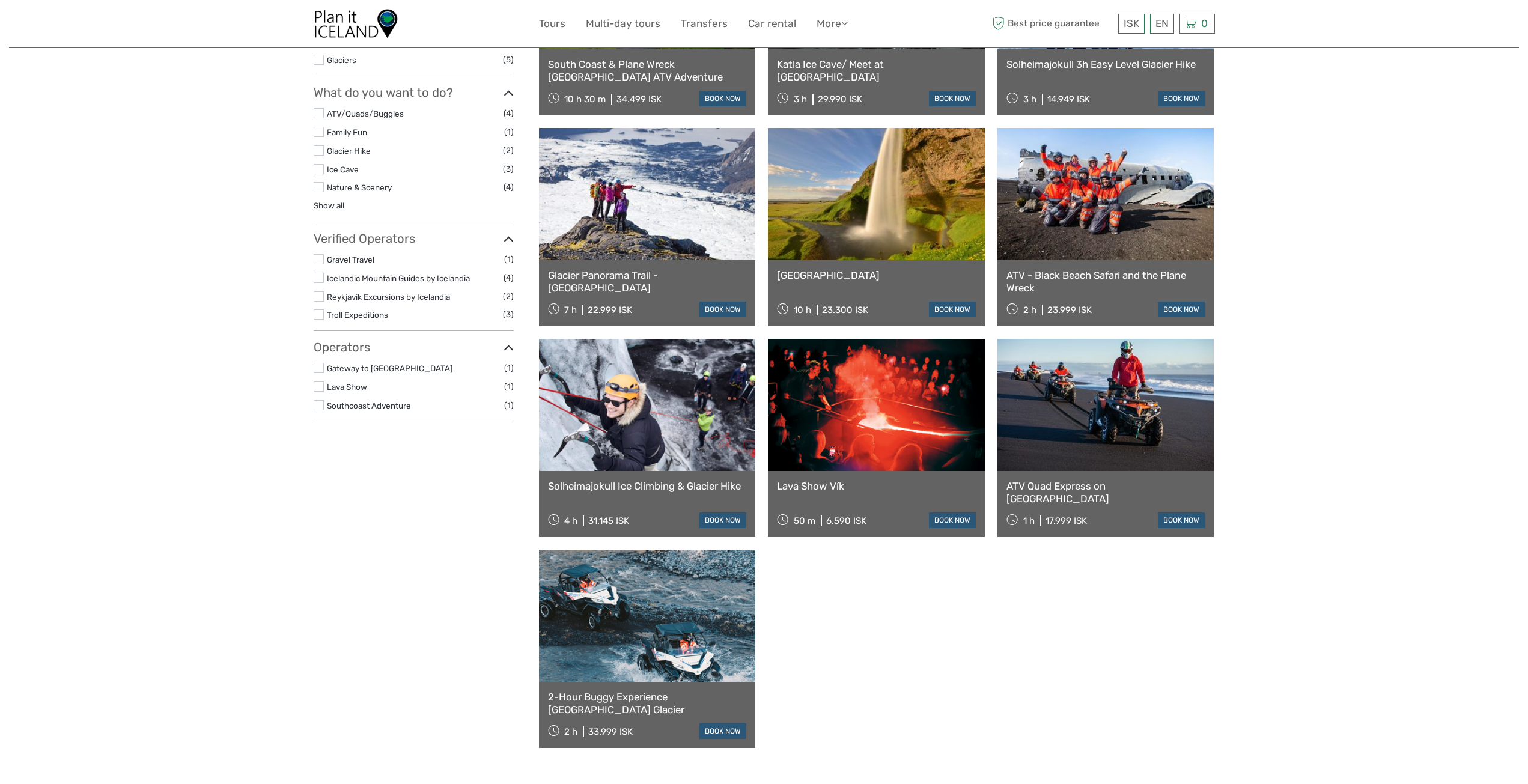
scroll to position [489, 0]
click at [316, 172] on label at bounding box center [319, 169] width 10 height 10
click at [0, 0] on input "checkbox" at bounding box center [0, 0] width 0 height 0
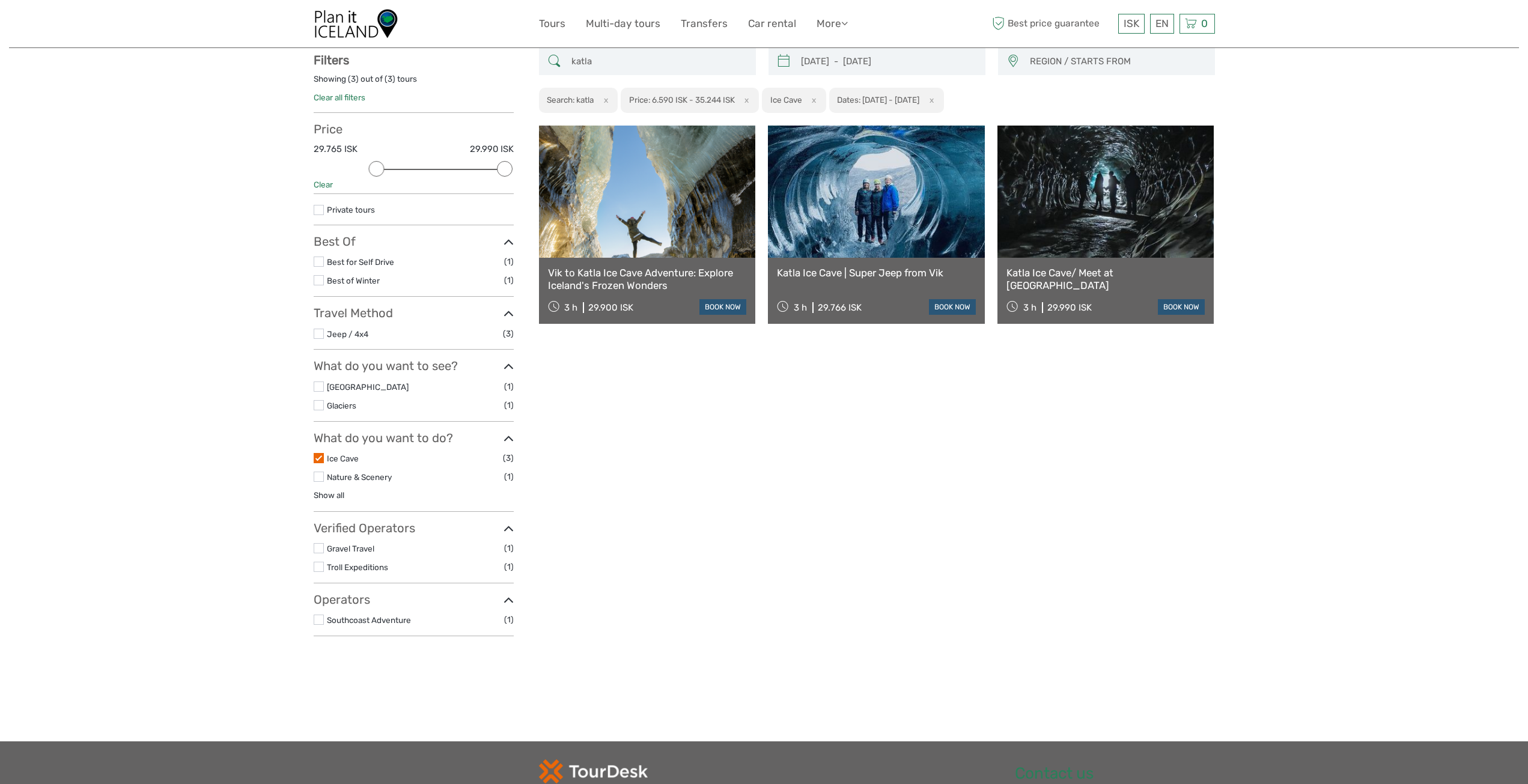
scroll to position [68, 0]
click at [1075, 271] on link "Katla Ice Cave/ Meet at [GEOGRAPHIC_DATA]" at bounding box center [1105, 280] width 199 height 24
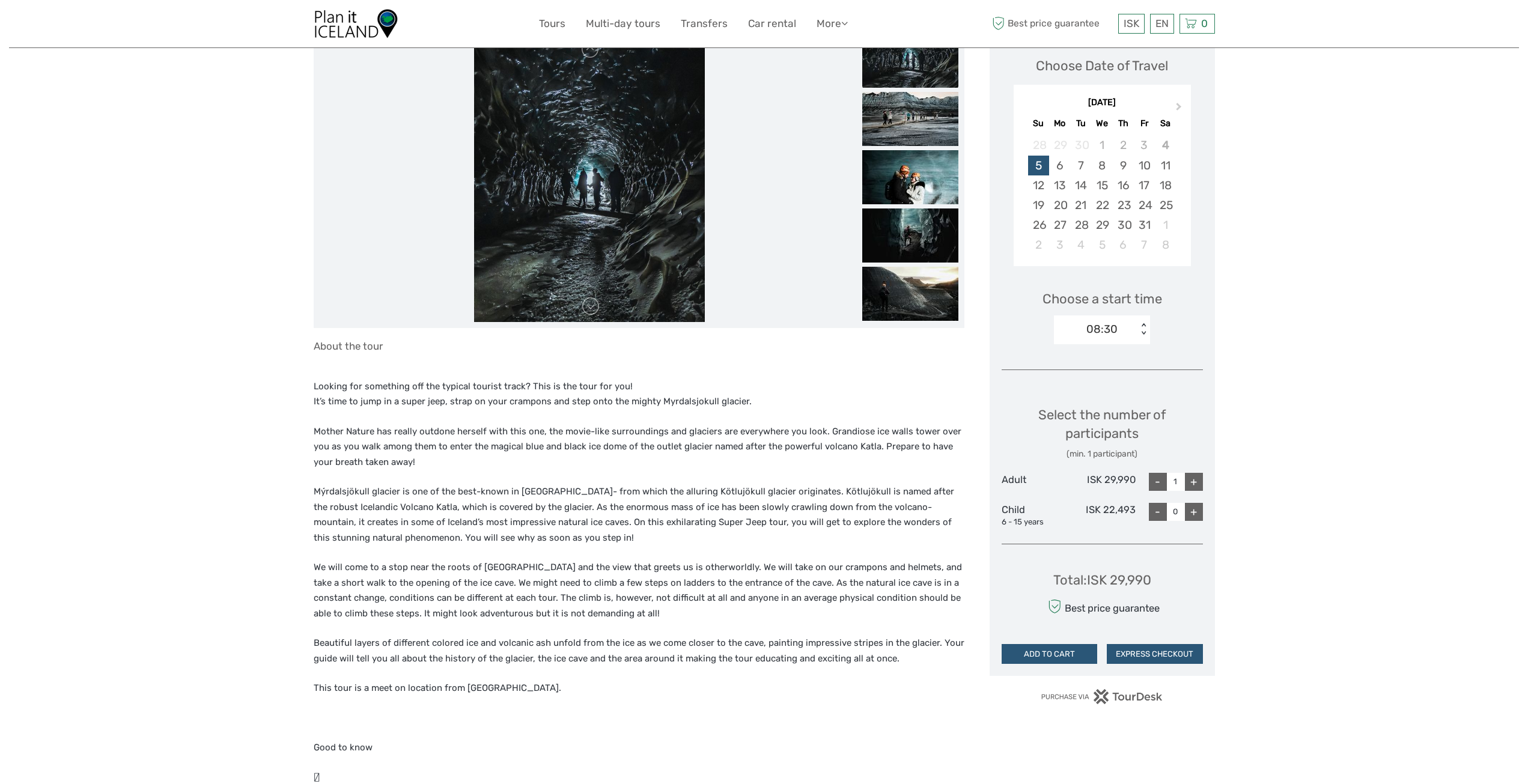
scroll to position [60, 0]
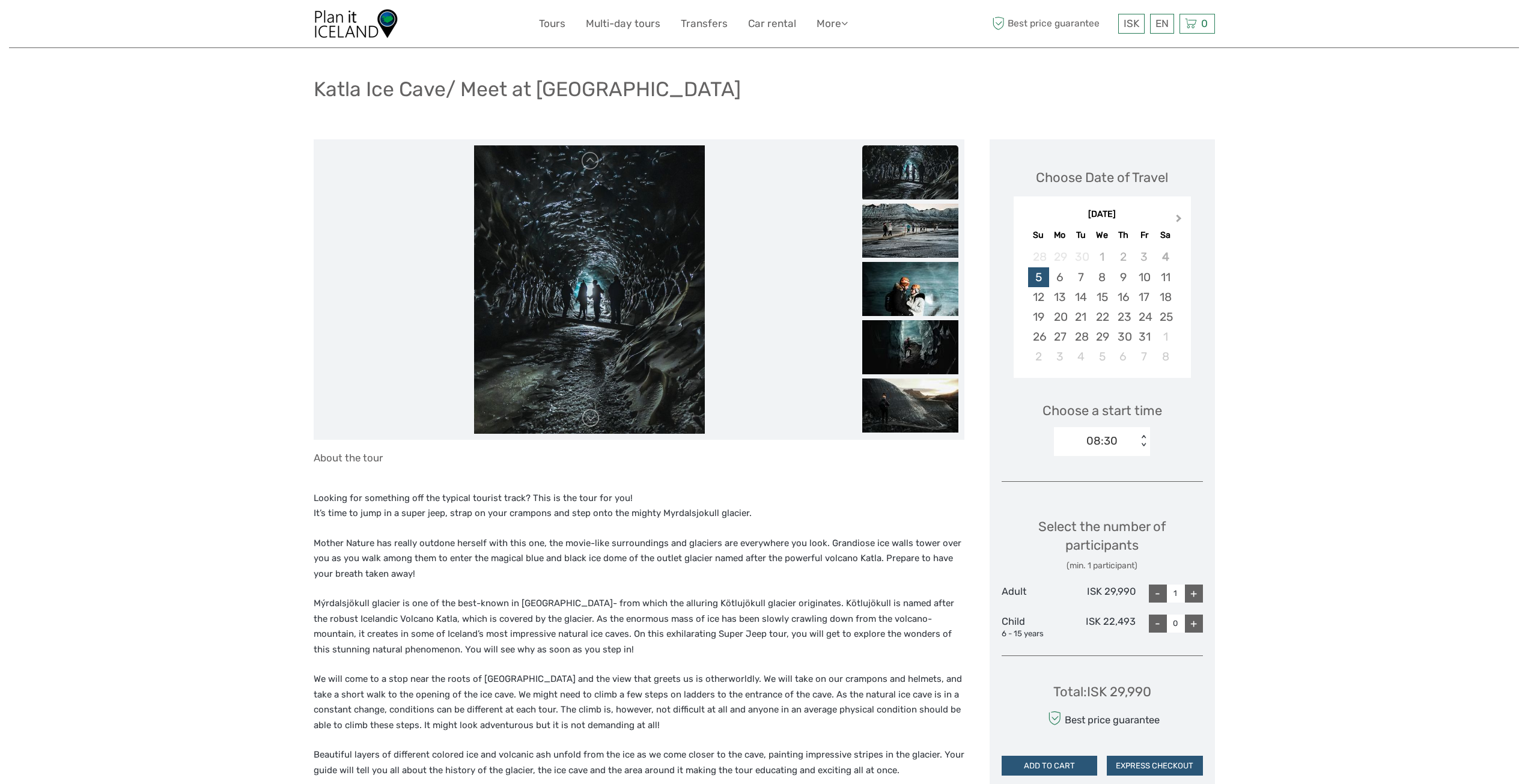
click at [1179, 223] on button "Next Month" at bounding box center [1180, 221] width 19 height 19
click at [1180, 222] on button "Next Month" at bounding box center [1180, 221] width 19 height 19
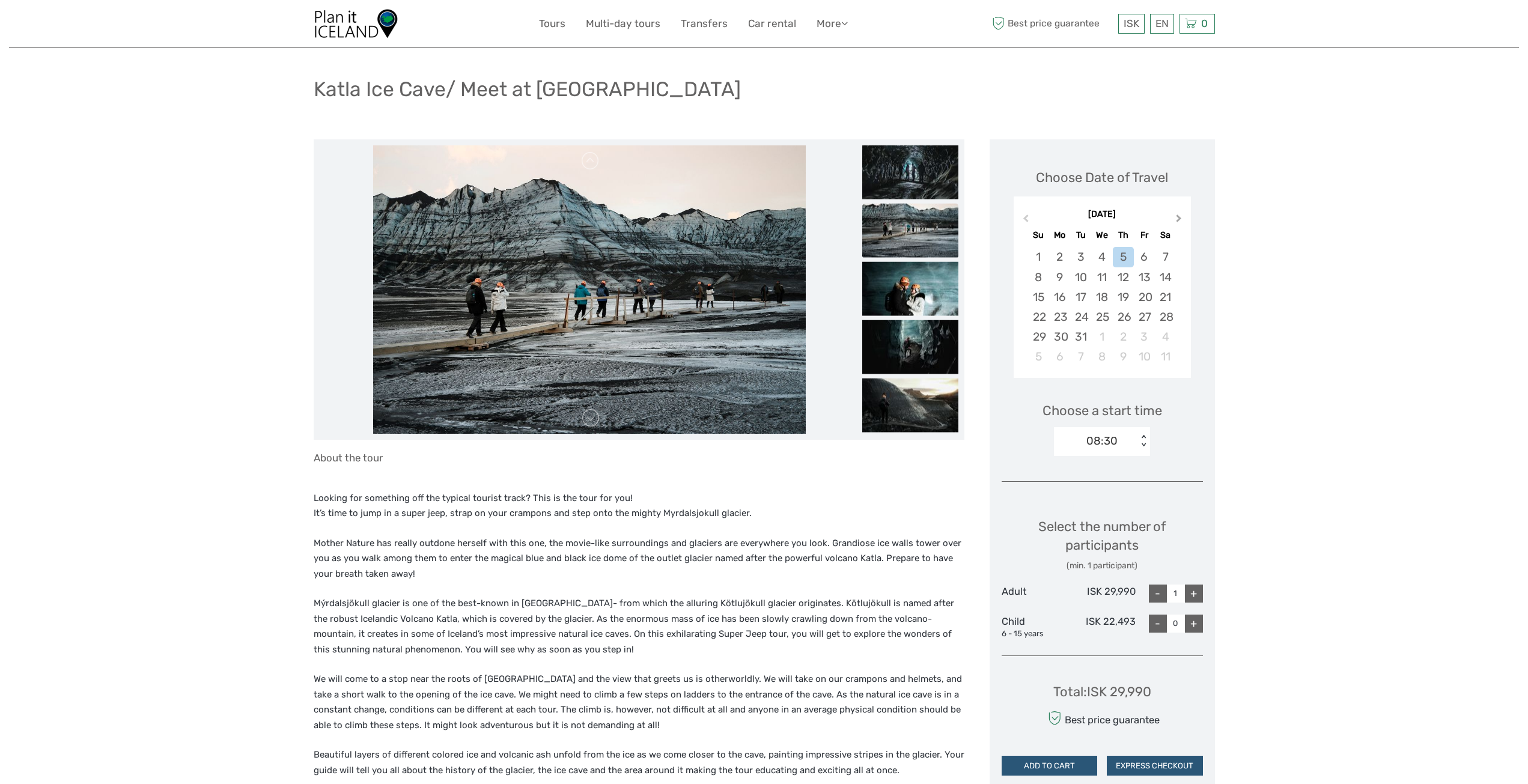
click at [1180, 222] on button "Next Month" at bounding box center [1180, 221] width 19 height 19
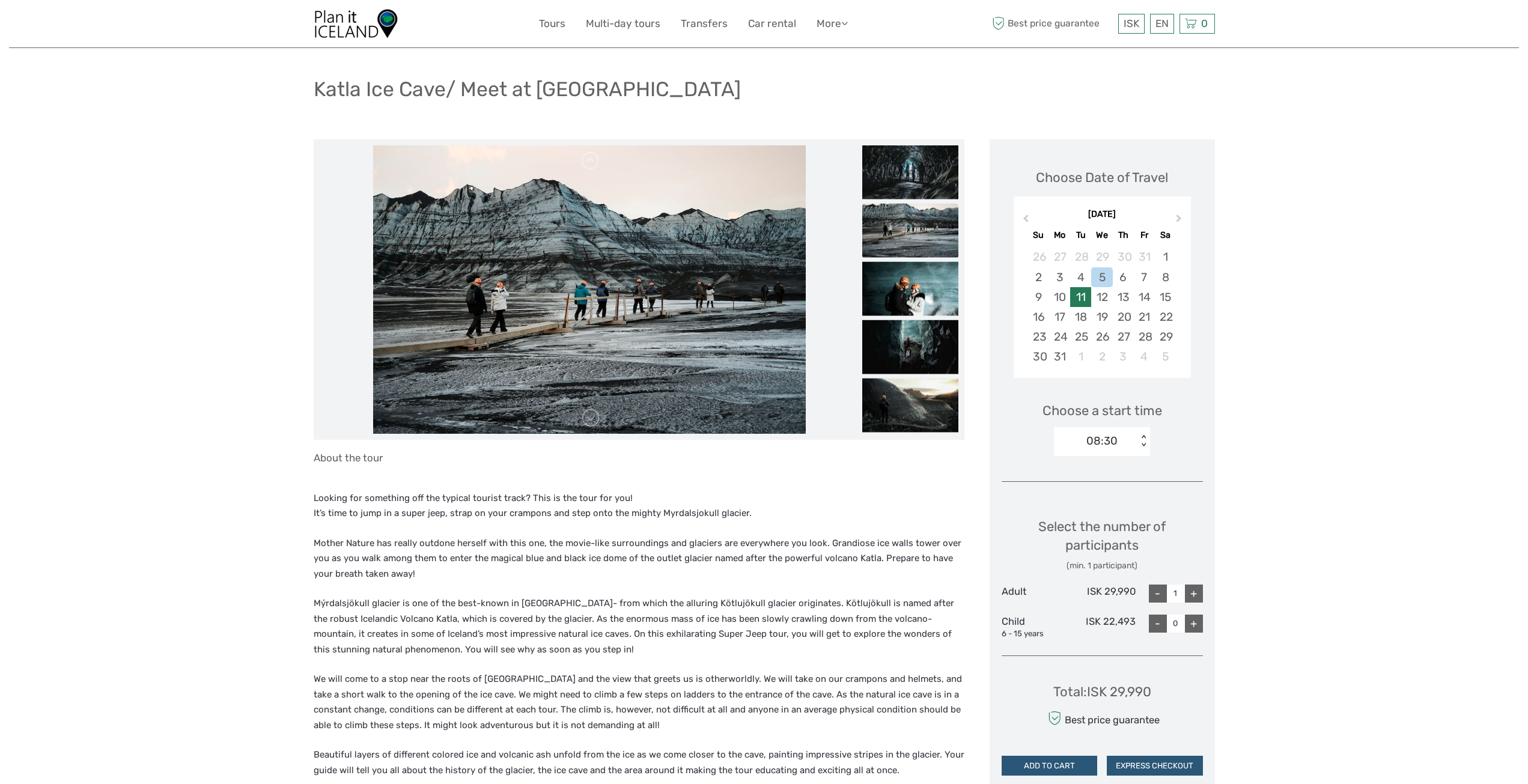
click at [1080, 297] on div "11" at bounding box center [1080, 297] width 21 height 20
click at [1127, 450] on div "10:00 < >" at bounding box center [1102, 441] width 96 height 29
click at [1197, 597] on div "+" at bounding box center [1193, 593] width 18 height 18
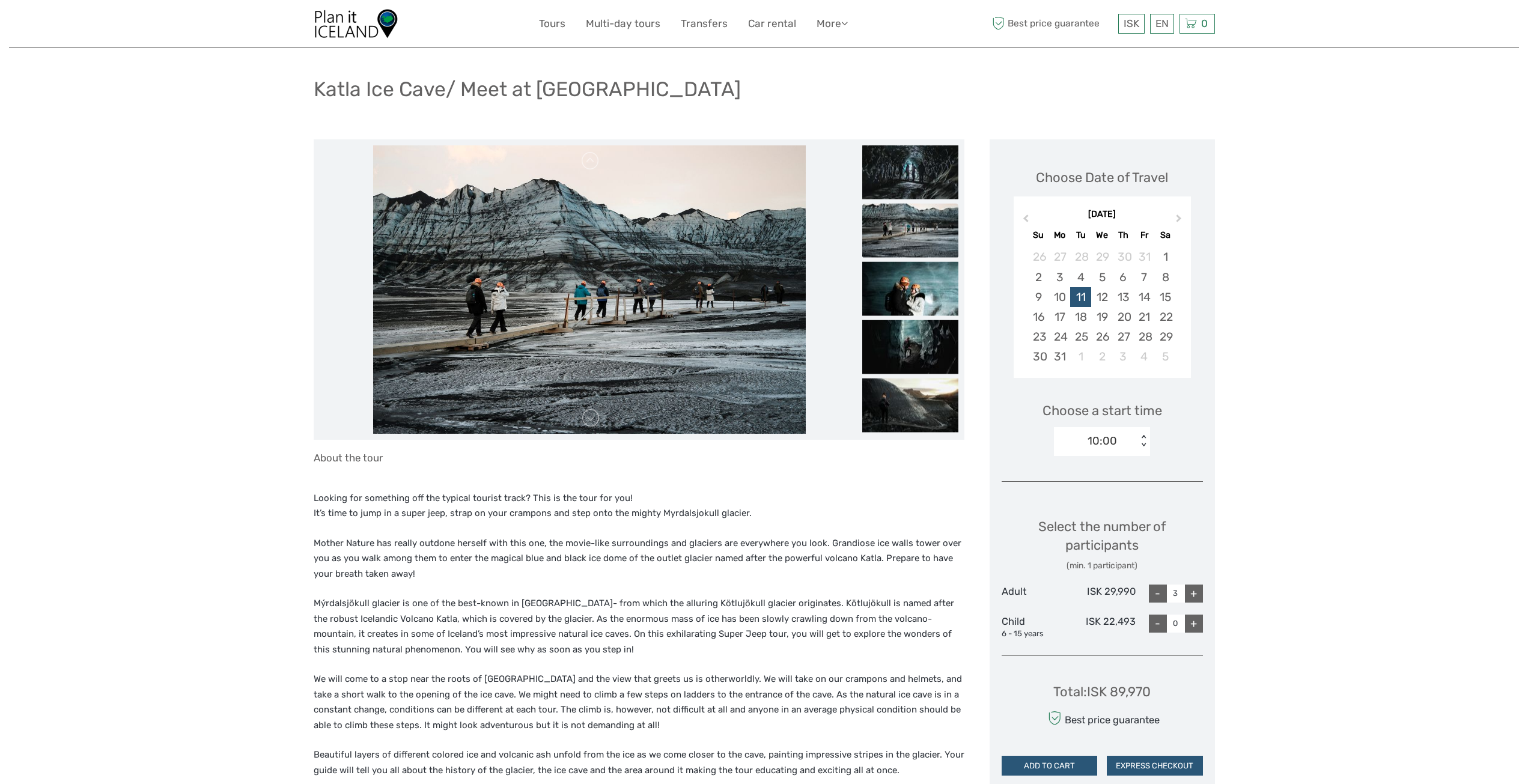
click at [1197, 597] on div "+" at bounding box center [1193, 593] width 18 height 18
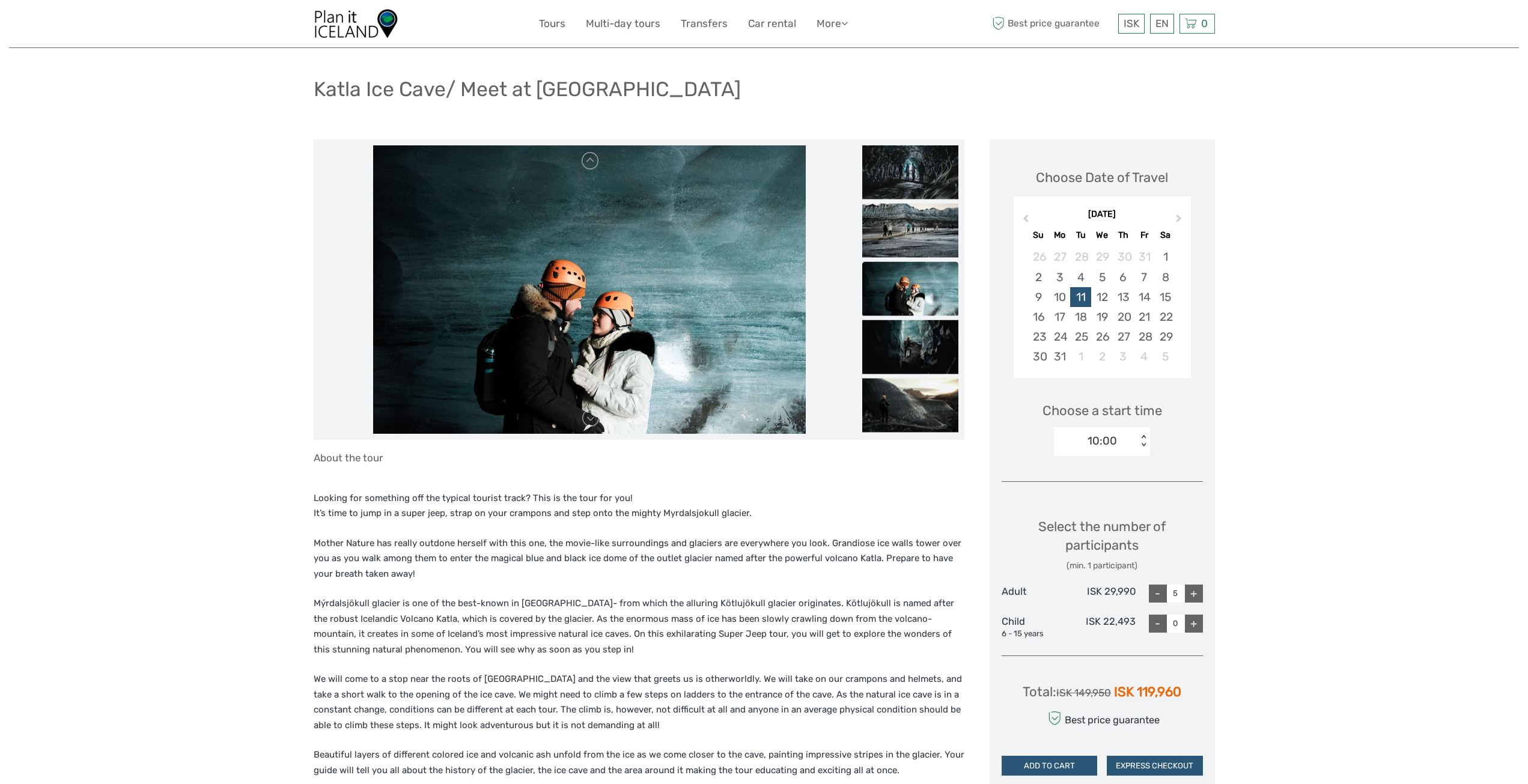
click at [1197, 597] on div "+" at bounding box center [1193, 593] width 18 height 18
type input "6"
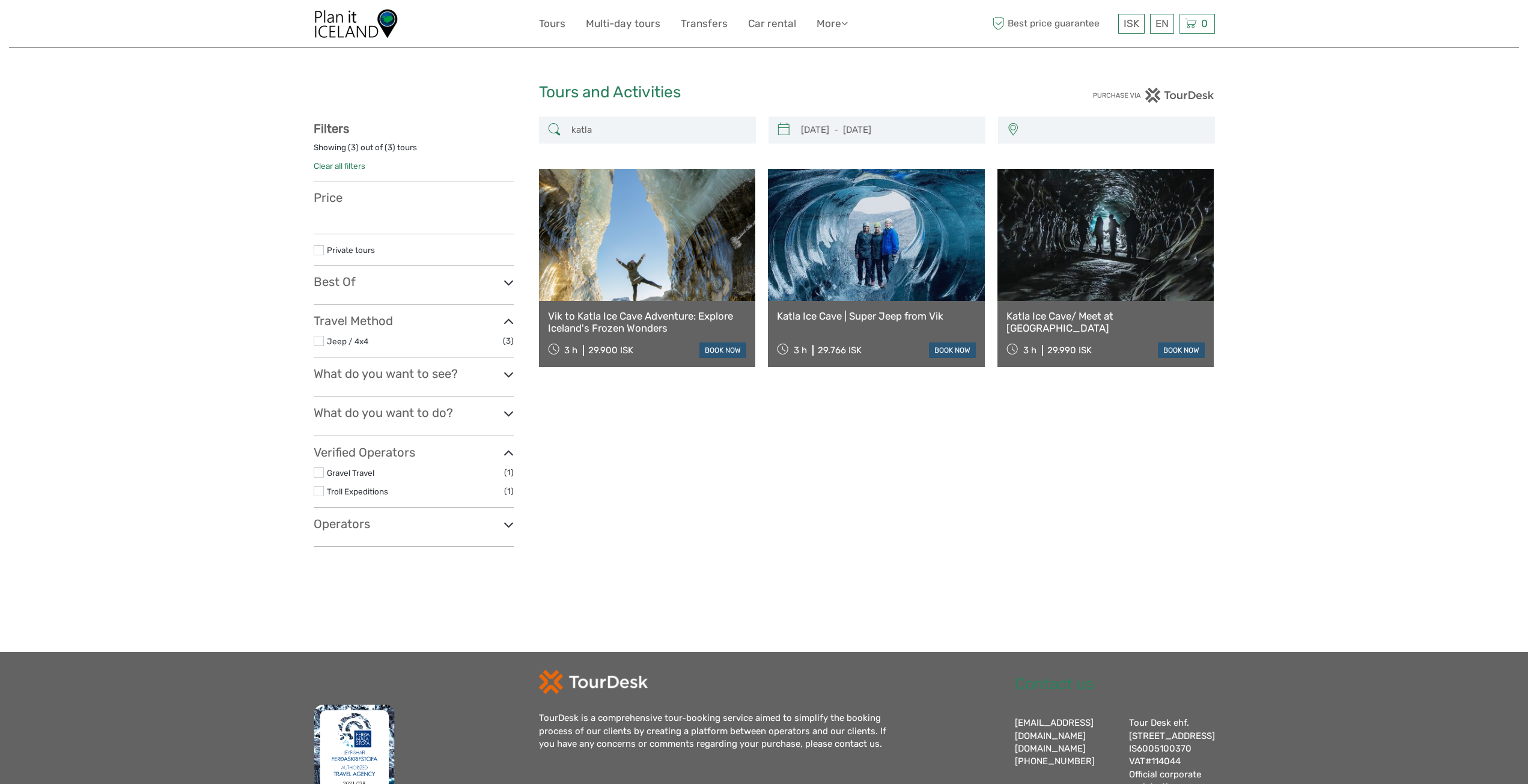
select select
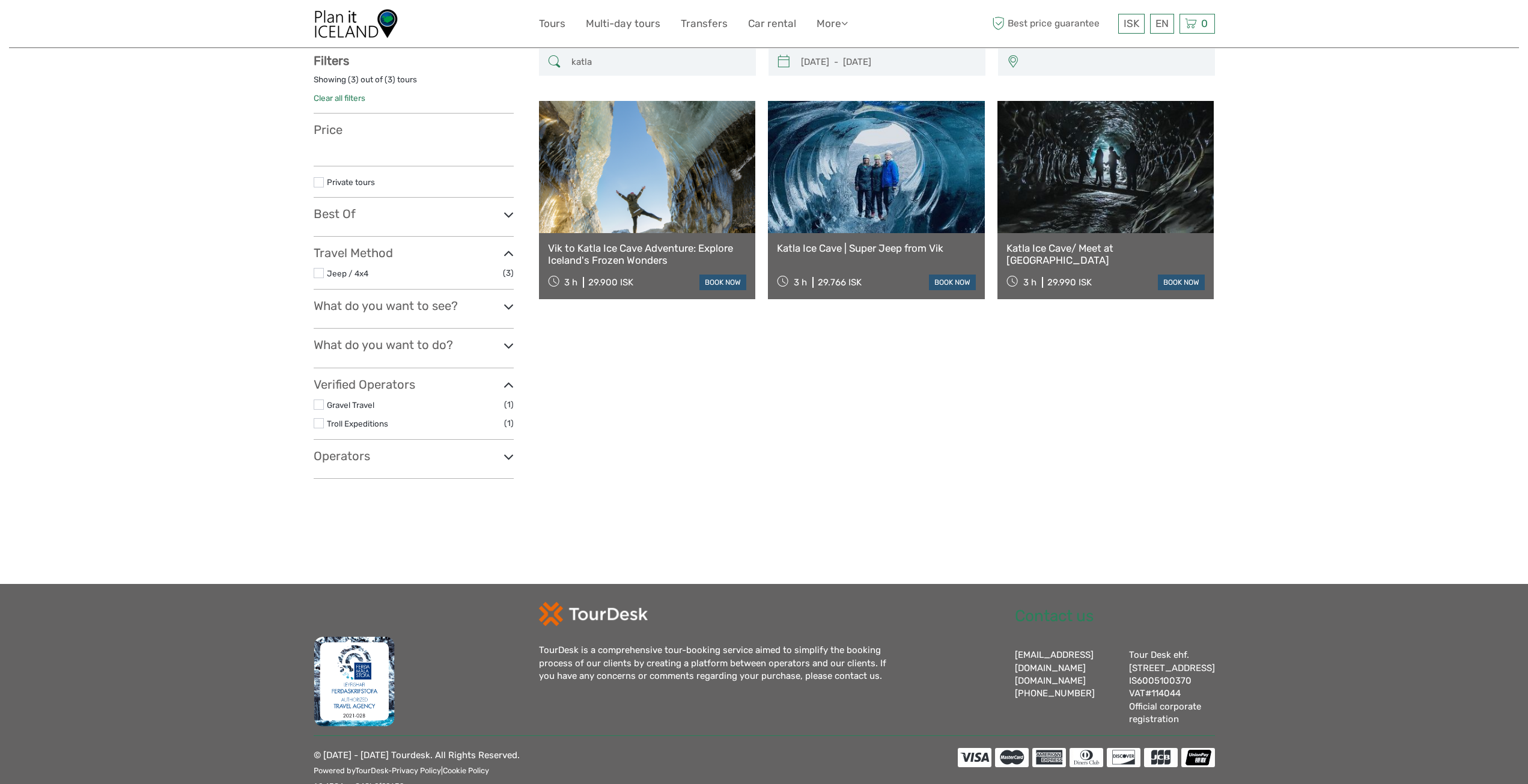
type input "[DATE] - [DATE]"
select select
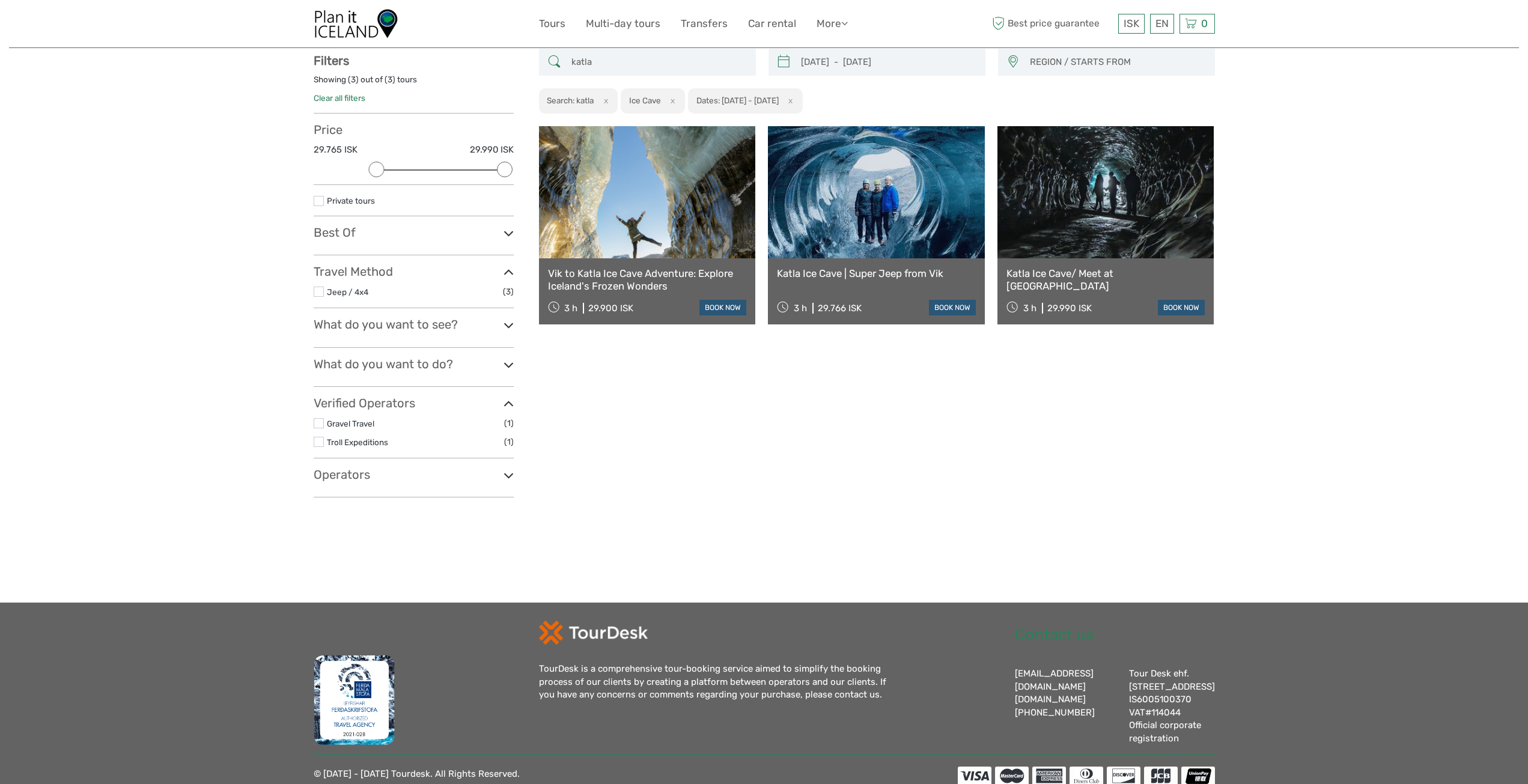
scroll to position [0, 0]
click at [848, 275] on link "Katla Ice Cave | Super Jeep from Vik" at bounding box center [876, 274] width 199 height 12
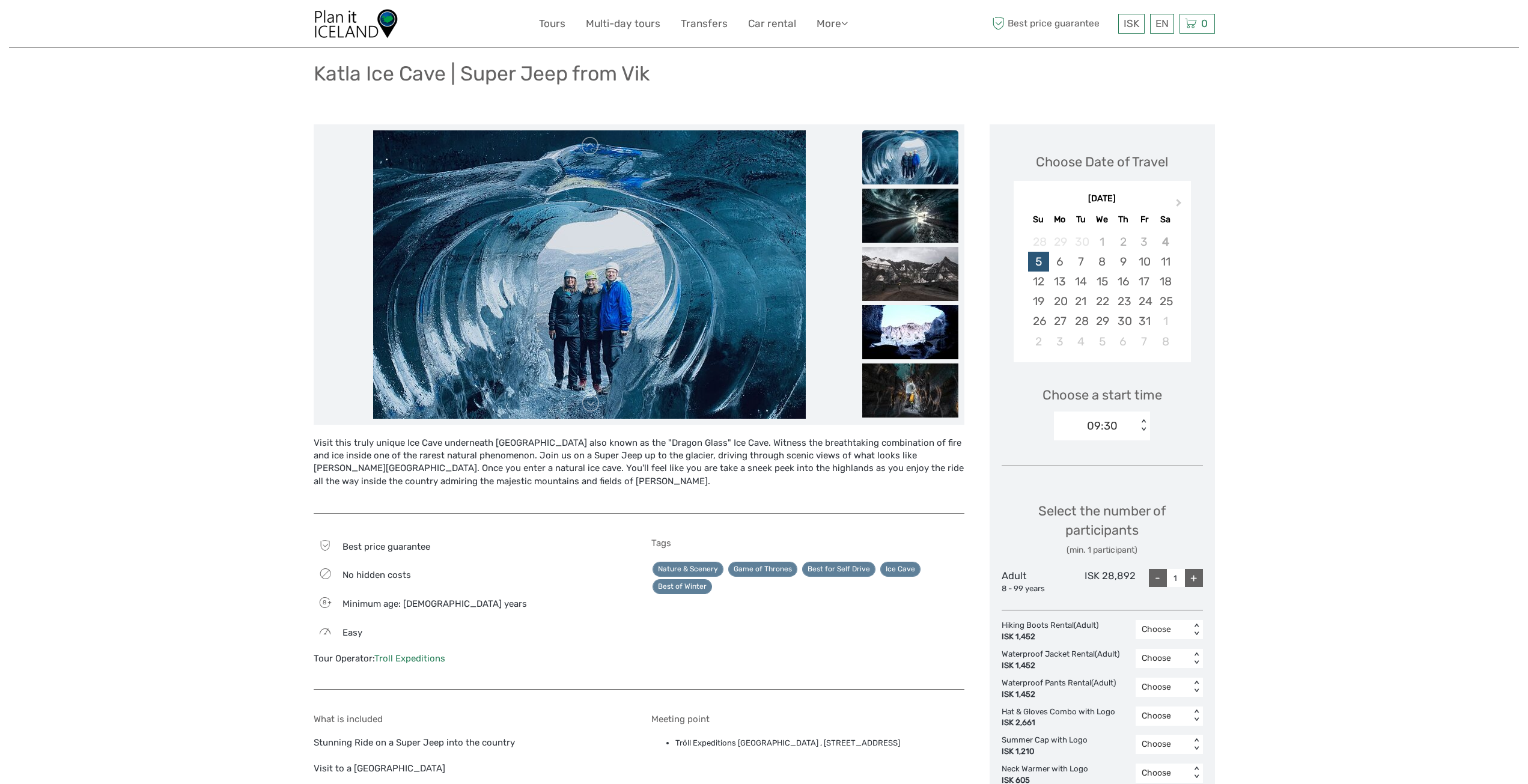
scroll to position [60, 0]
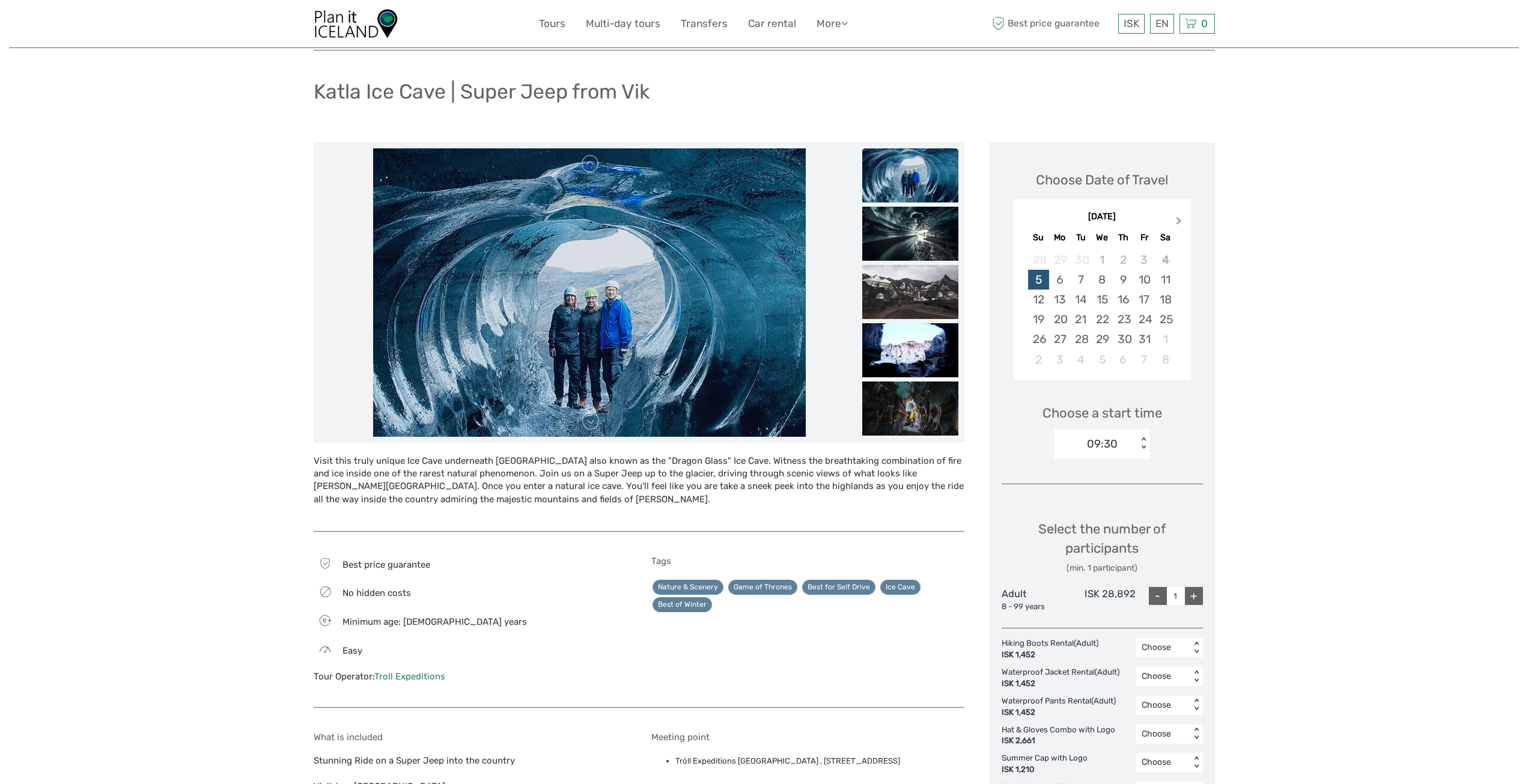
click at [1182, 222] on button "Next Month" at bounding box center [1180, 224] width 19 height 19
click at [1180, 222] on button "Next Month" at bounding box center [1180, 224] width 19 height 19
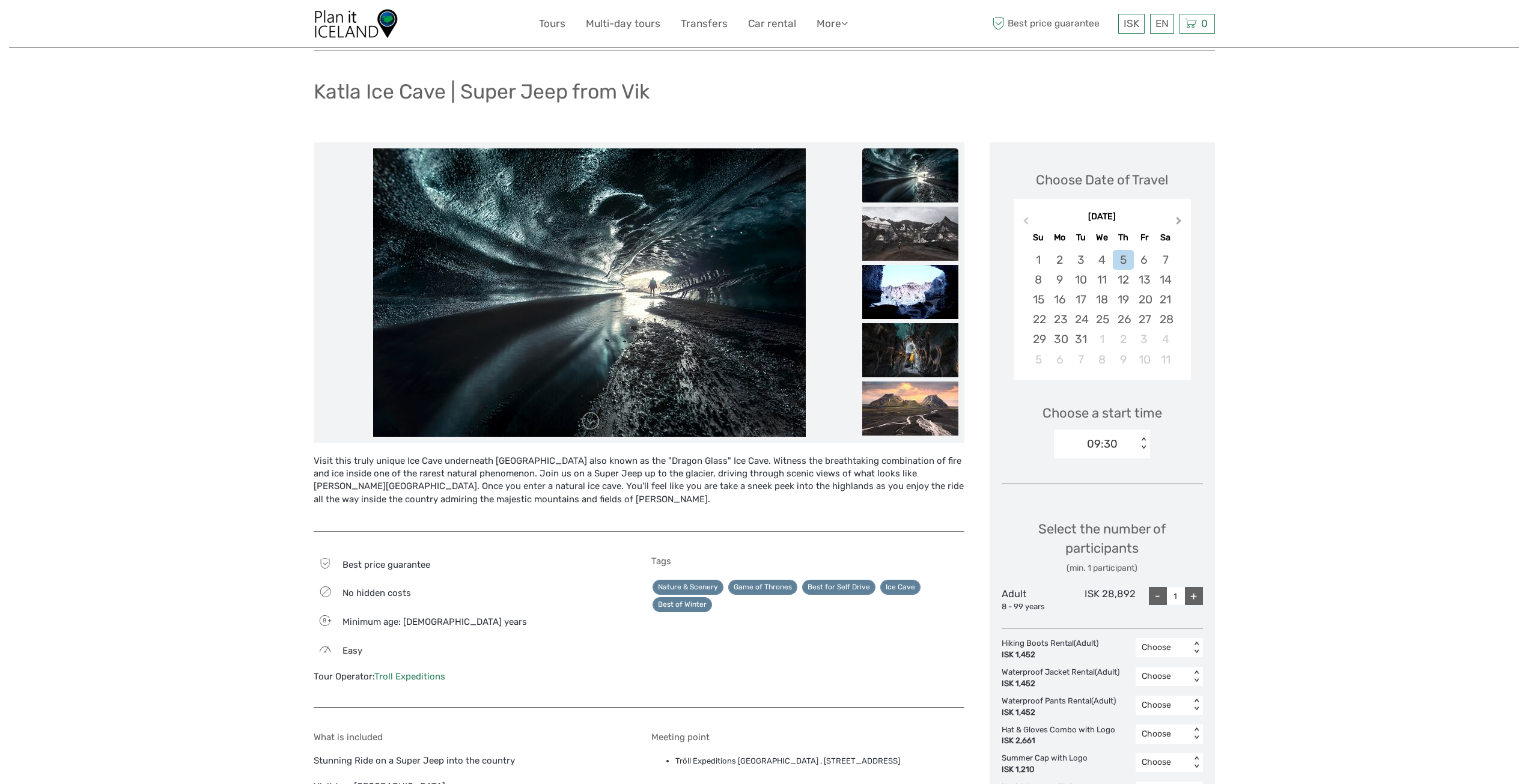
click at [1180, 222] on button "Next Month" at bounding box center [1180, 224] width 19 height 19
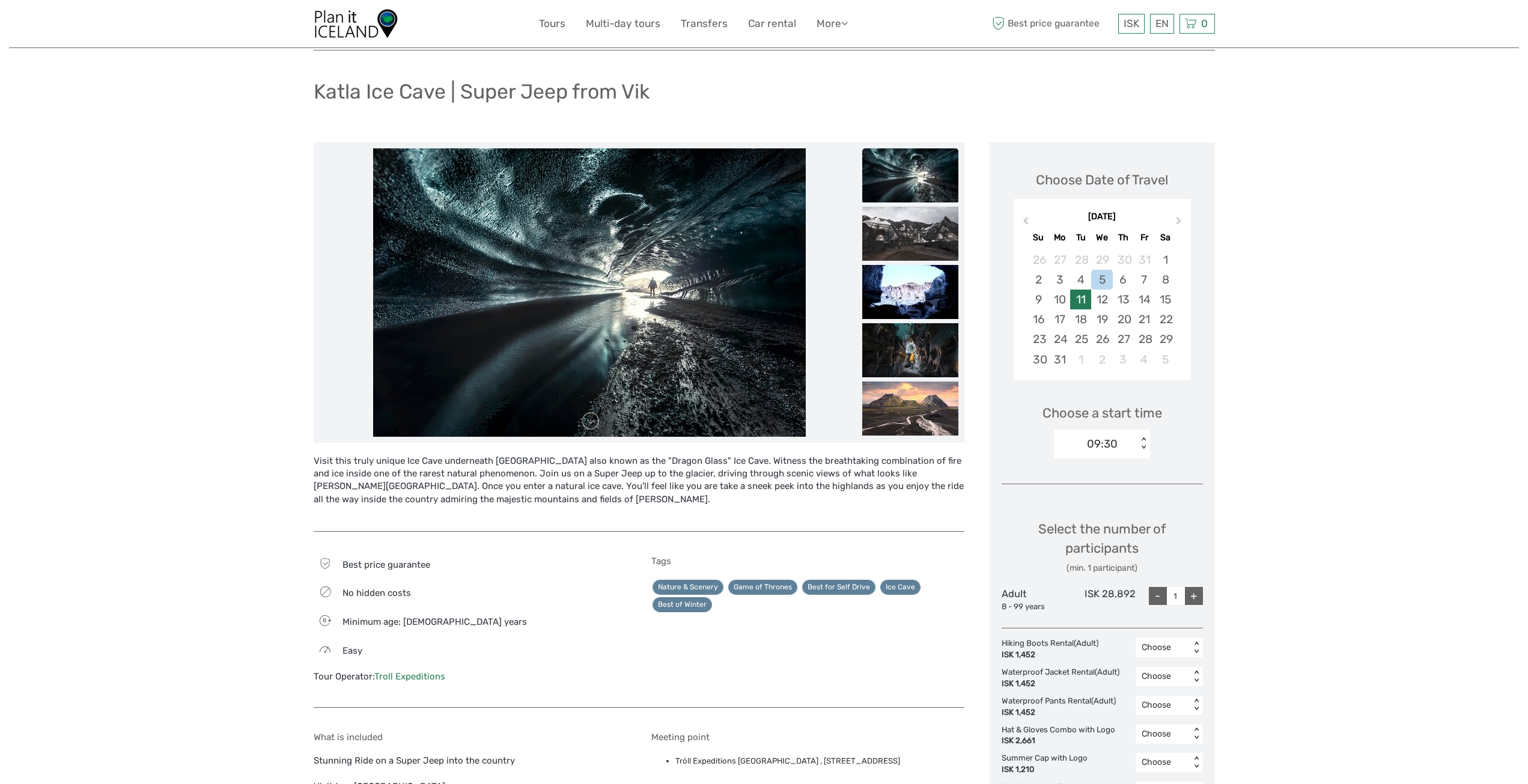
click at [1087, 300] on div "11" at bounding box center [1080, 299] width 21 height 20
click at [1119, 450] on div "07:30" at bounding box center [1096, 443] width 84 height 18
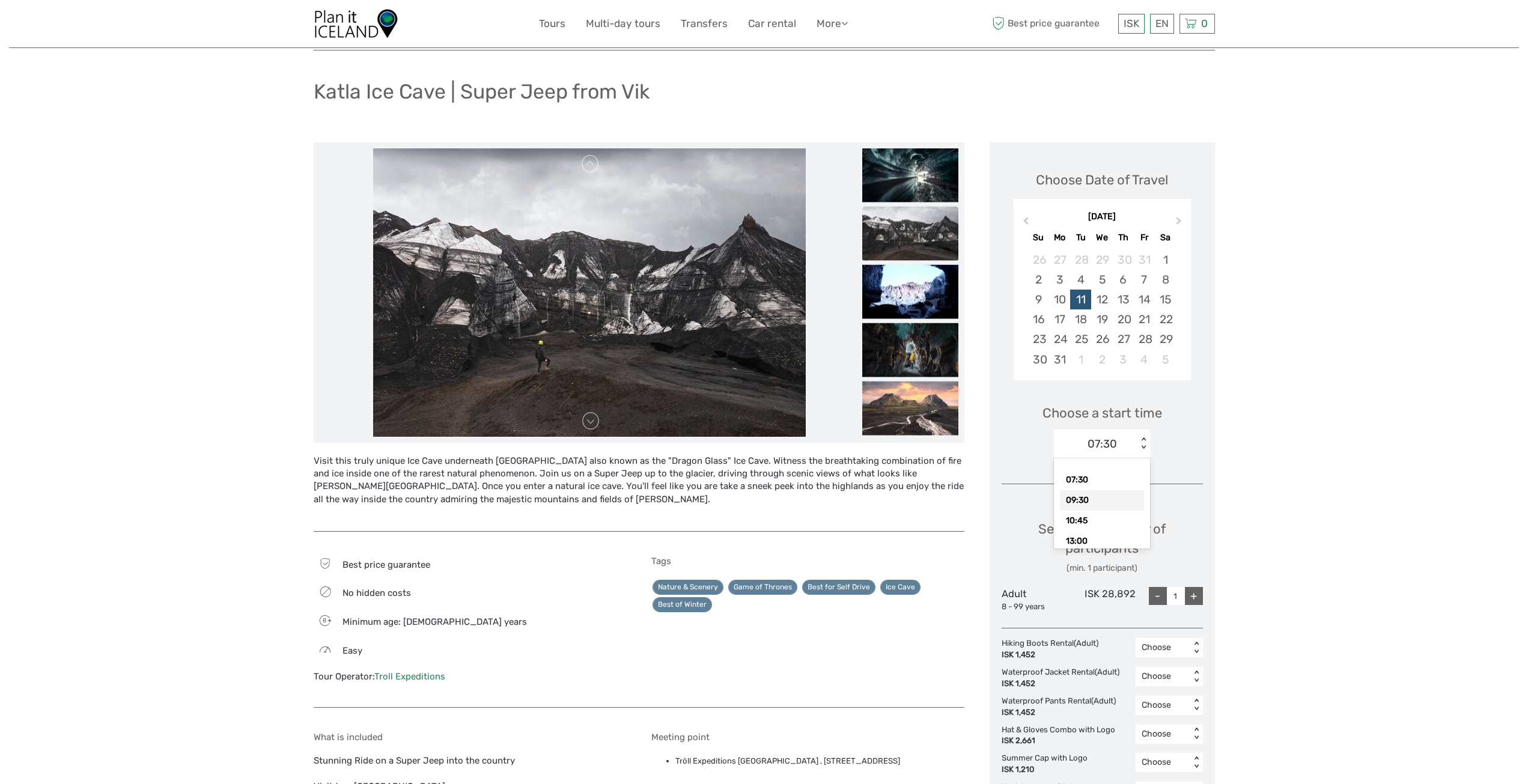
click at [1107, 499] on div "09:30" at bounding box center [1102, 500] width 85 height 20
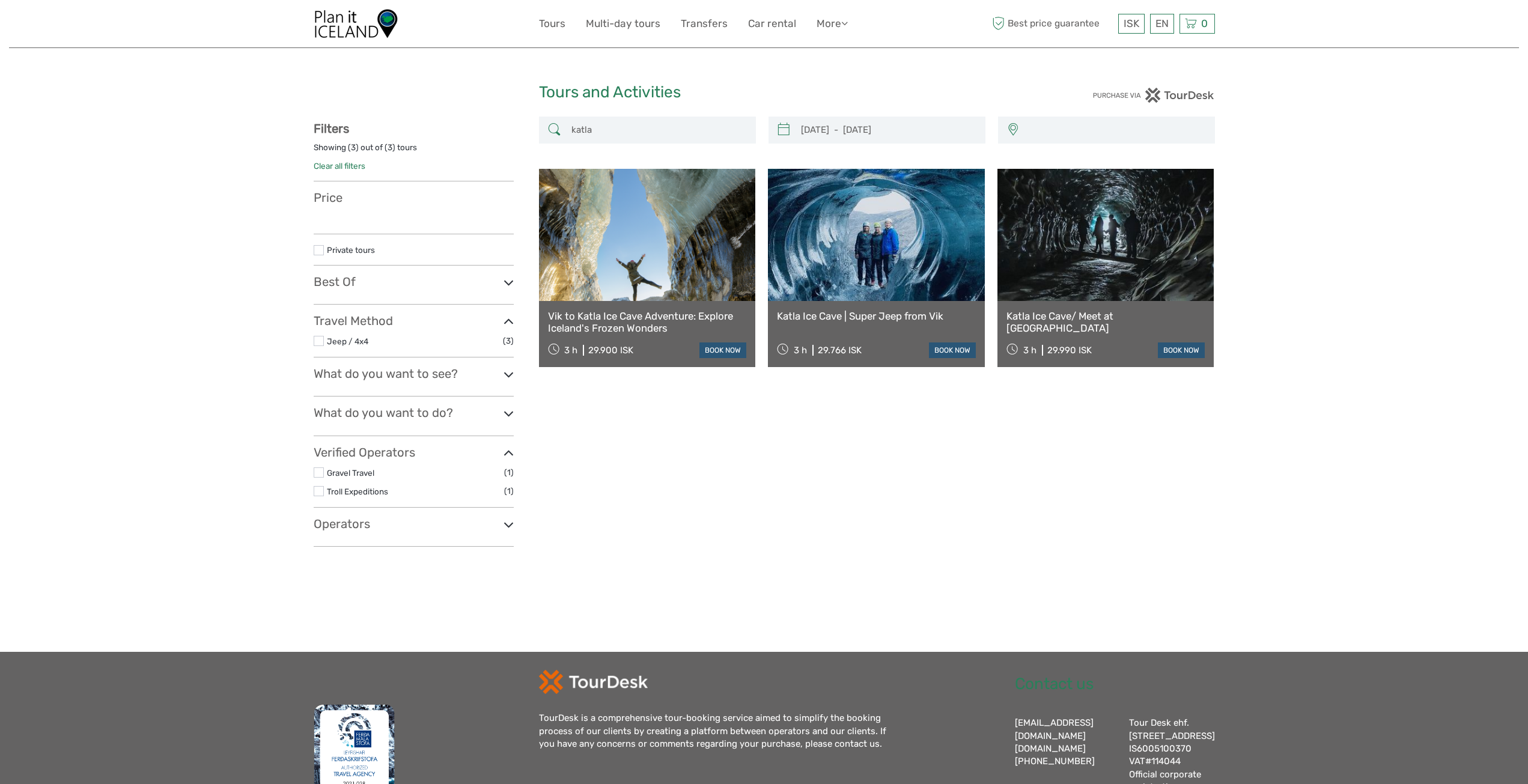
select select
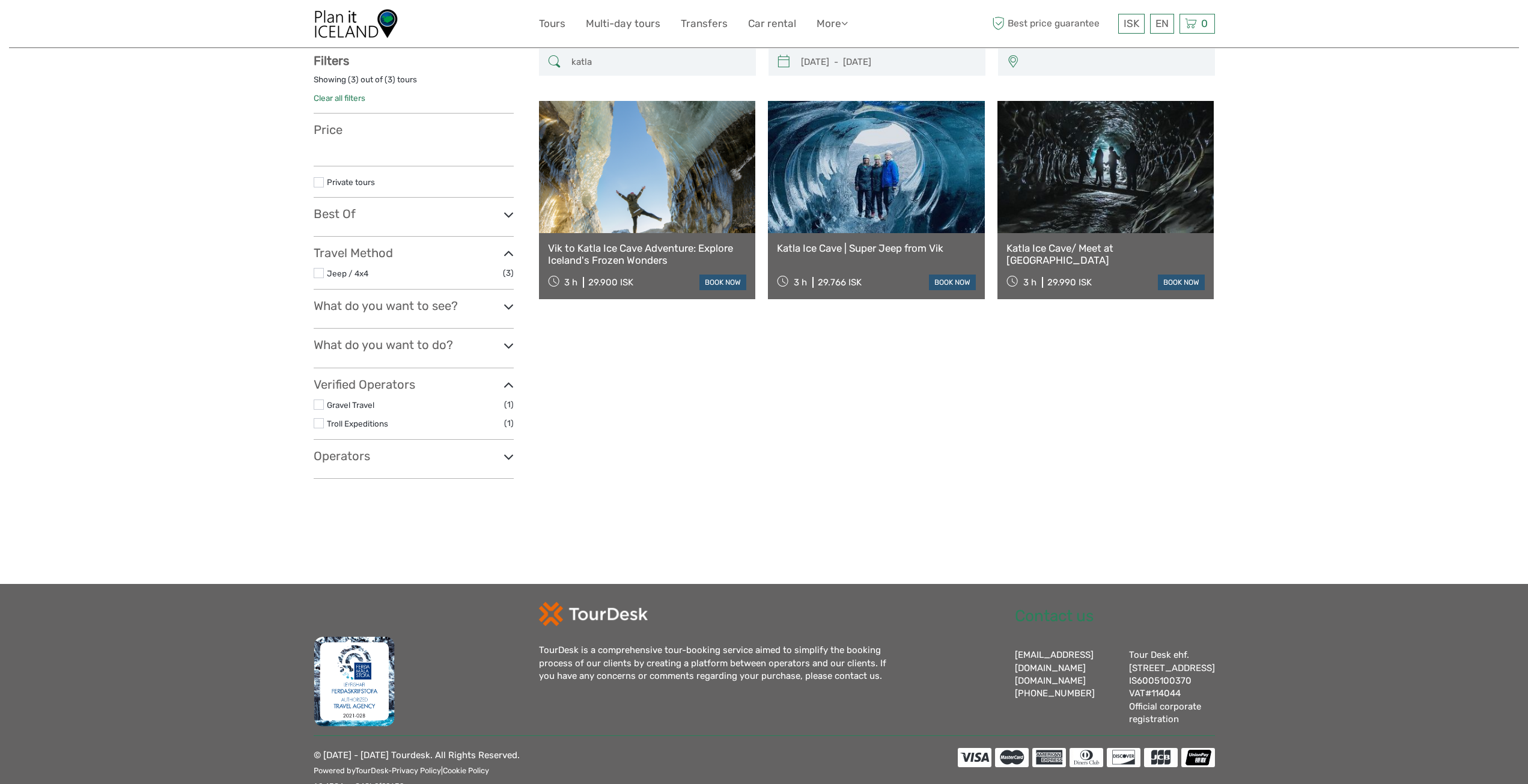
select select
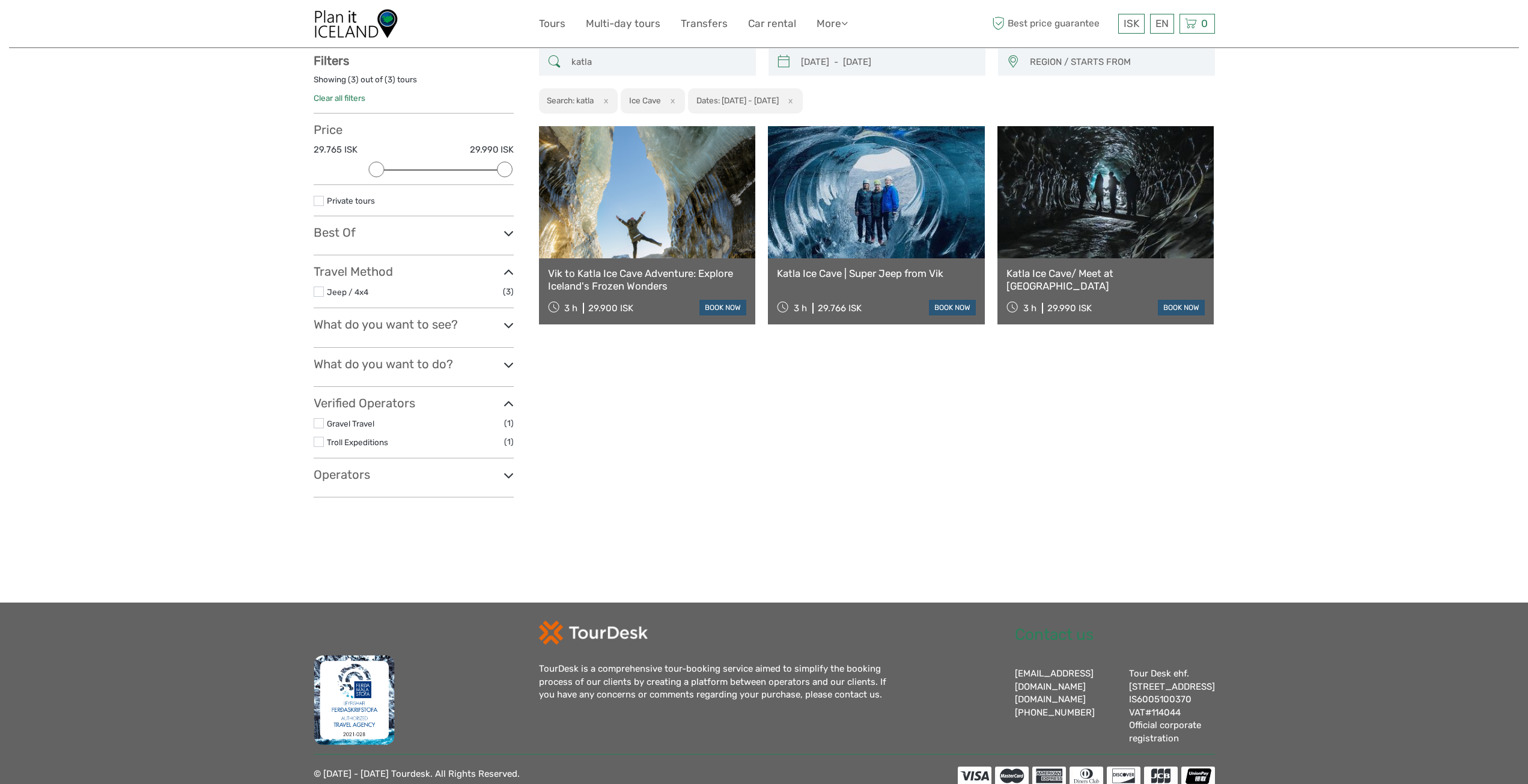
scroll to position [0, 0]
click at [1069, 273] on link "Katla Ice Cave/ Meet at [GEOGRAPHIC_DATA]" at bounding box center [1105, 280] width 199 height 24
